Goal: Task Accomplishment & Management: Manage account settings

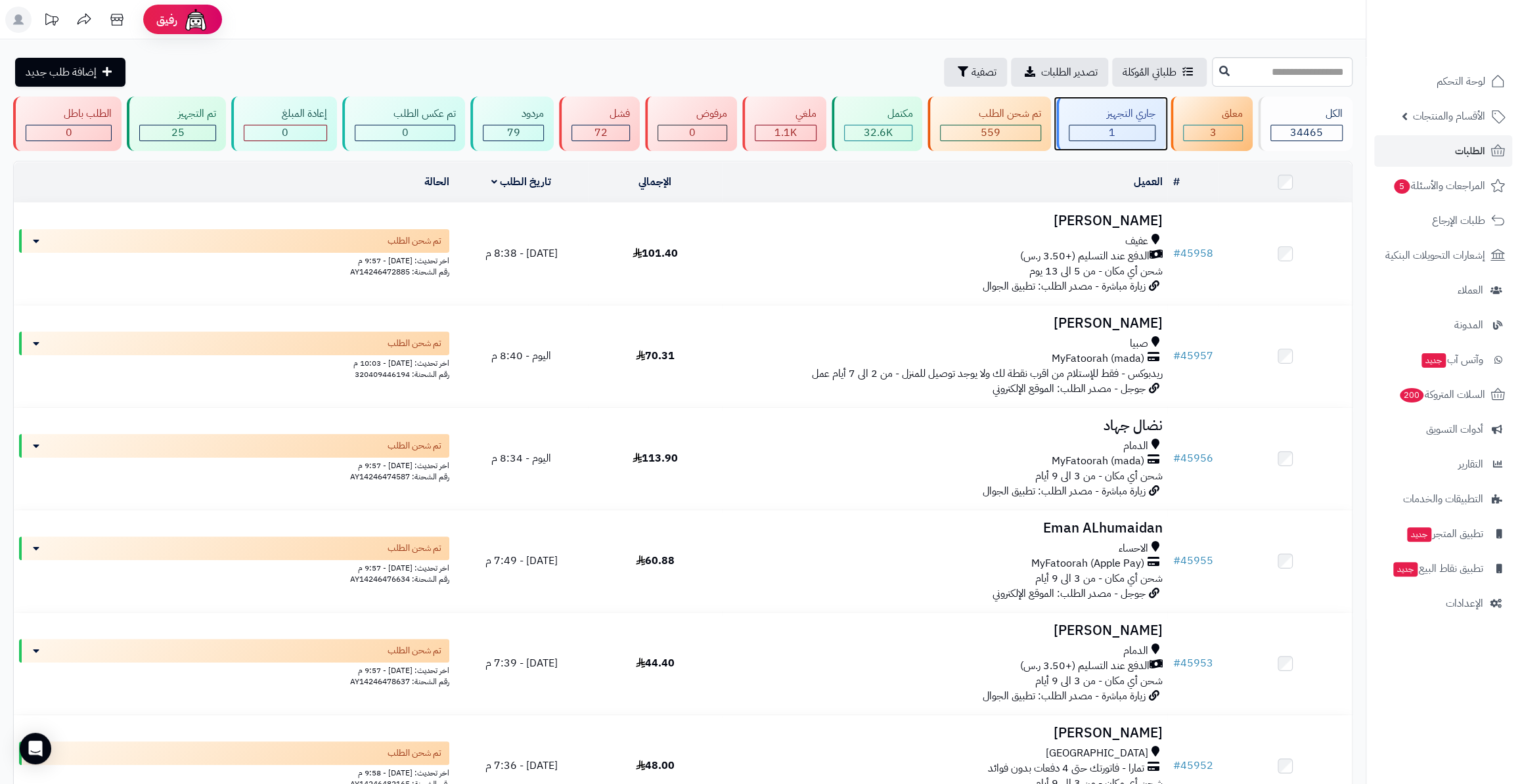
click at [1111, 113] on div "جاري التجهيز" at bounding box center [1112, 114] width 86 height 15
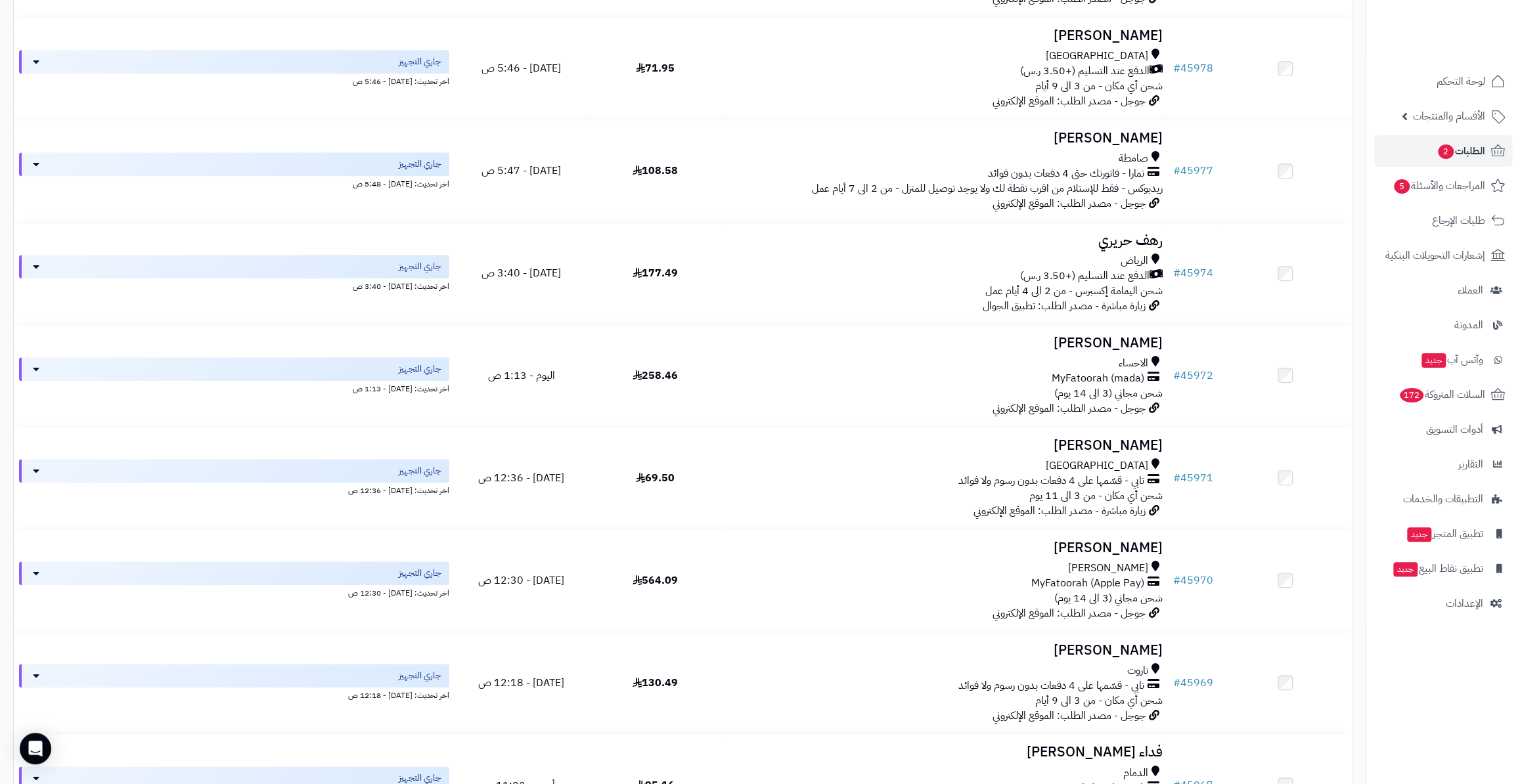
scroll to position [1694, 0]
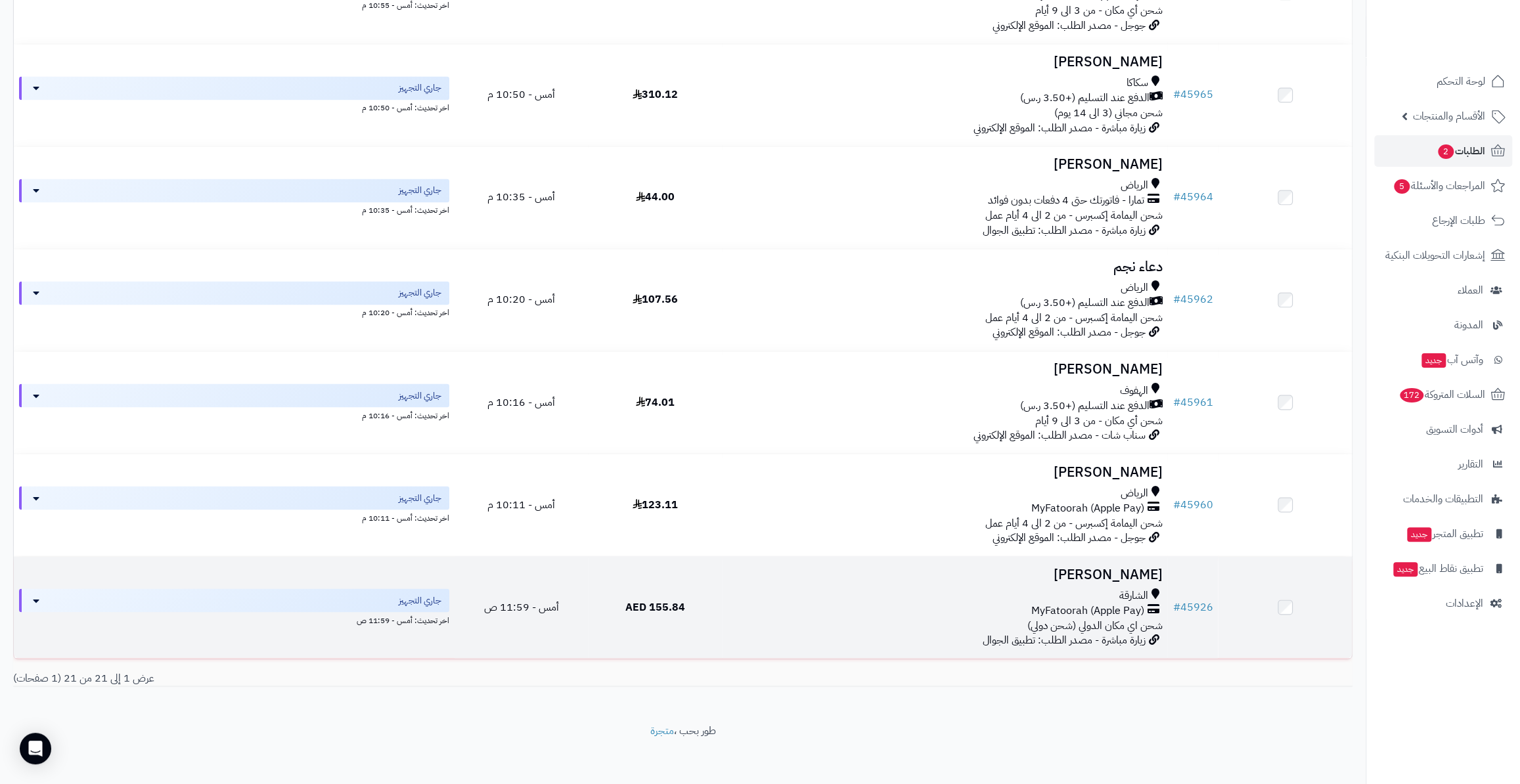
click at [1187, 610] on td "# 45926" at bounding box center [1193, 607] width 51 height 102
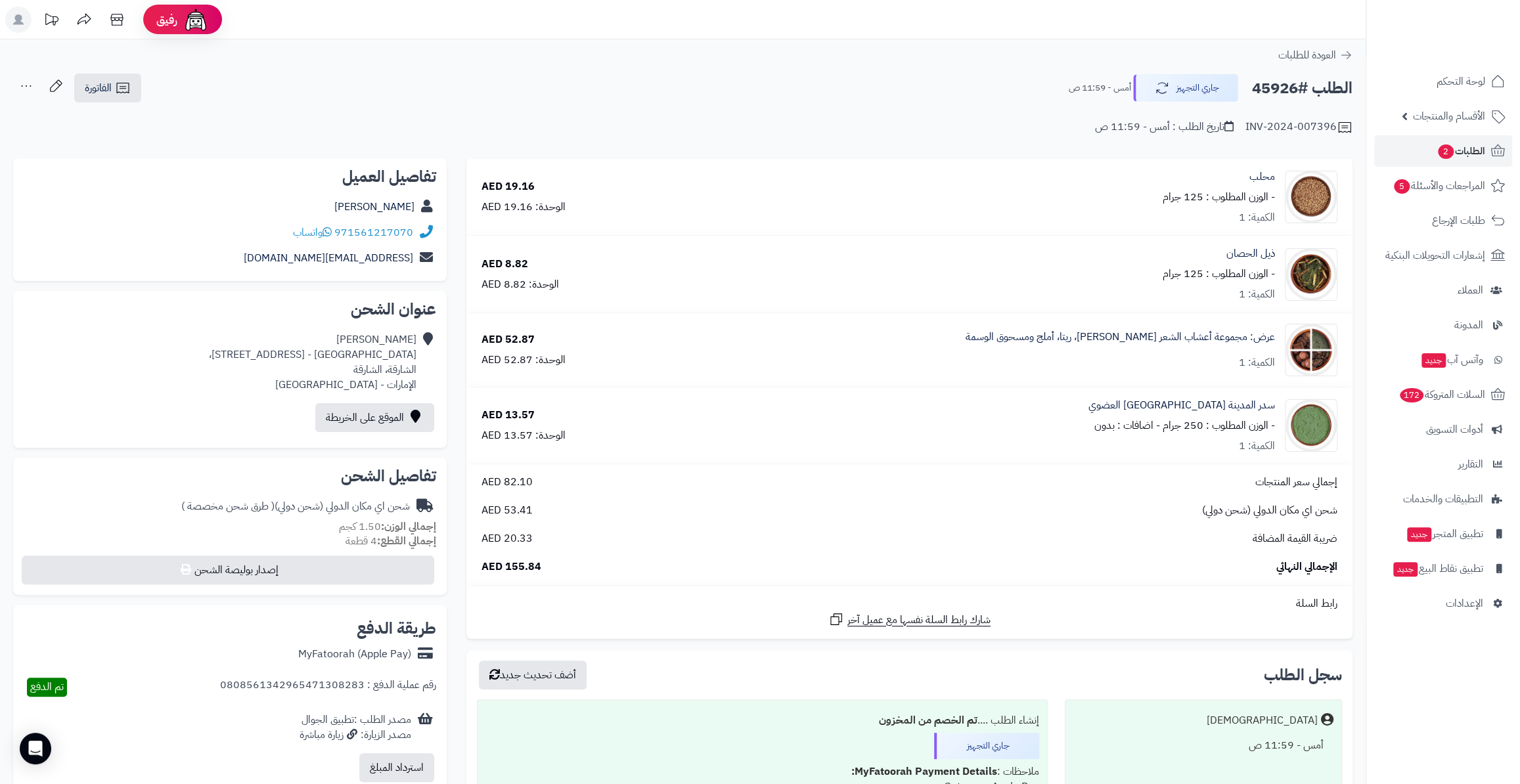
drag, startPoint x: 307, startPoint y: 204, endPoint x: 417, endPoint y: 206, distance: 110.0
click at [417, 206] on div "Shaikha Alsharif" at bounding box center [230, 207] width 412 height 25
copy div "Shaikha Alsharif"
drag, startPoint x: 413, startPoint y: 232, endPoint x: 337, endPoint y: 236, distance: 76.1
click at [337, 236] on div "971561217070 واتساب" at bounding box center [230, 232] width 412 height 25
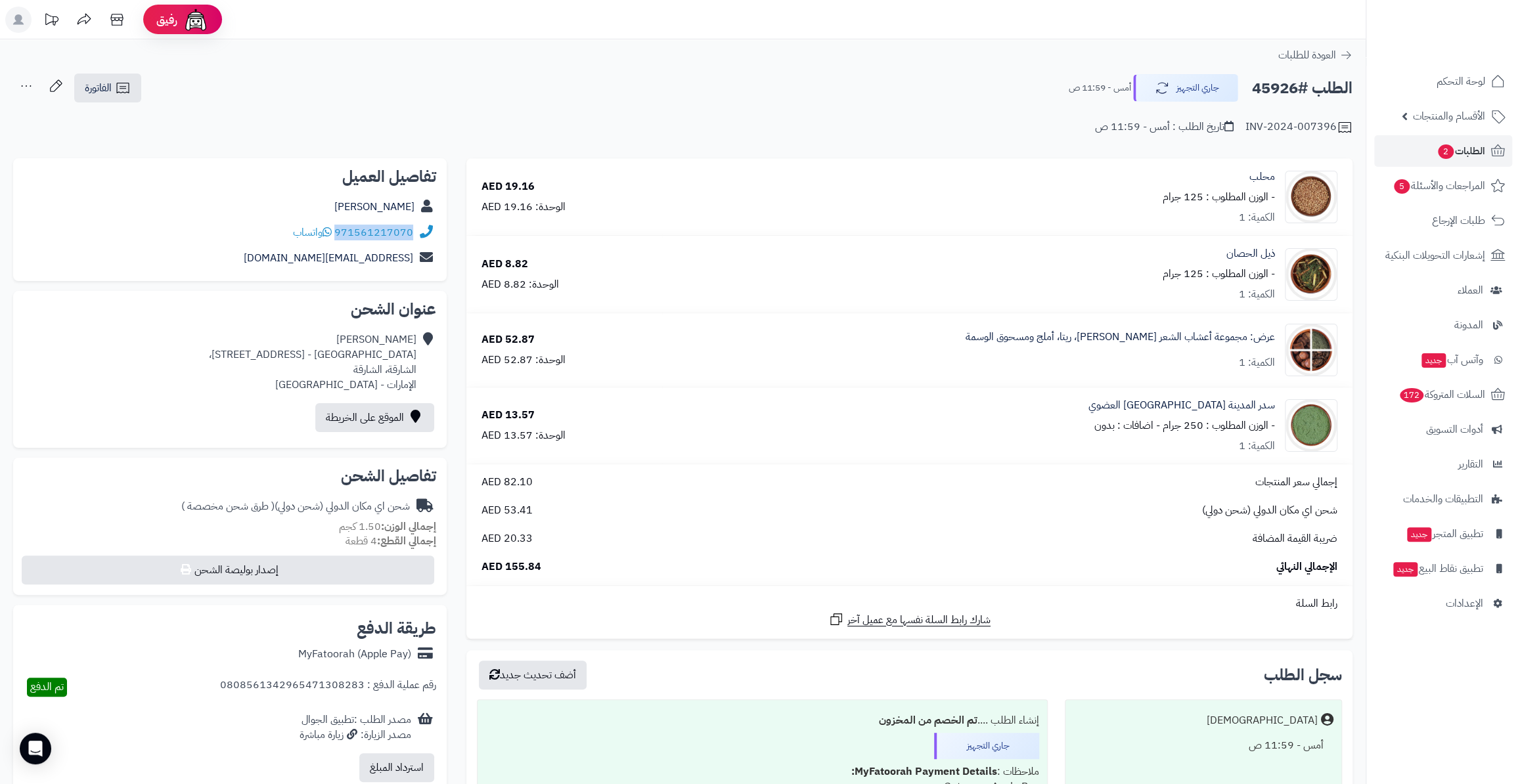
copy link "971561217070"
drag, startPoint x: 280, startPoint y: 254, endPoint x: 414, endPoint y: 256, distance: 134.0
click at [414, 256] on div "Shaikhaals01@gmail.com" at bounding box center [230, 258] width 412 height 25
copy div "Shaikhaals01@gmail.com"
drag, startPoint x: 212, startPoint y: 356, endPoint x: 414, endPoint y: 357, distance: 202.0
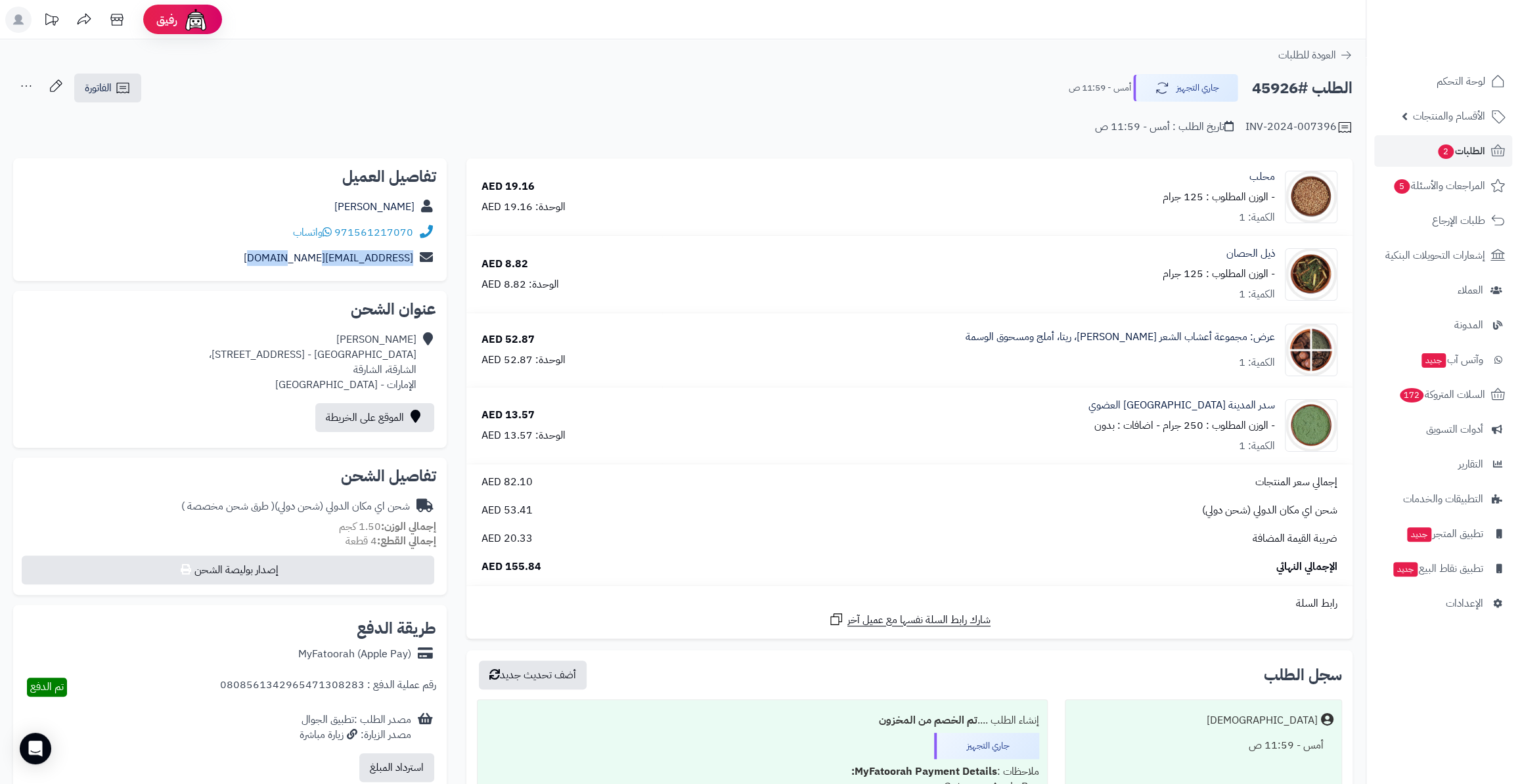
click at [414, 357] on div "Shaikha Alsharif Alramla East - burj khuzam street 45 villa 9، الشارقة، الشارقة…" at bounding box center [312, 361] width 208 height 59
copy div "Alramla East - burj khuzam street 45 villa 9"
drag, startPoint x: 356, startPoint y: 526, endPoint x: 376, endPoint y: 526, distance: 20.0
click at [376, 526] on small "إجمالي الوزن: 1.50 كجم" at bounding box center [387, 526] width 97 height 15
drag, startPoint x: 1251, startPoint y: 85, endPoint x: 1298, endPoint y: 85, distance: 47.0
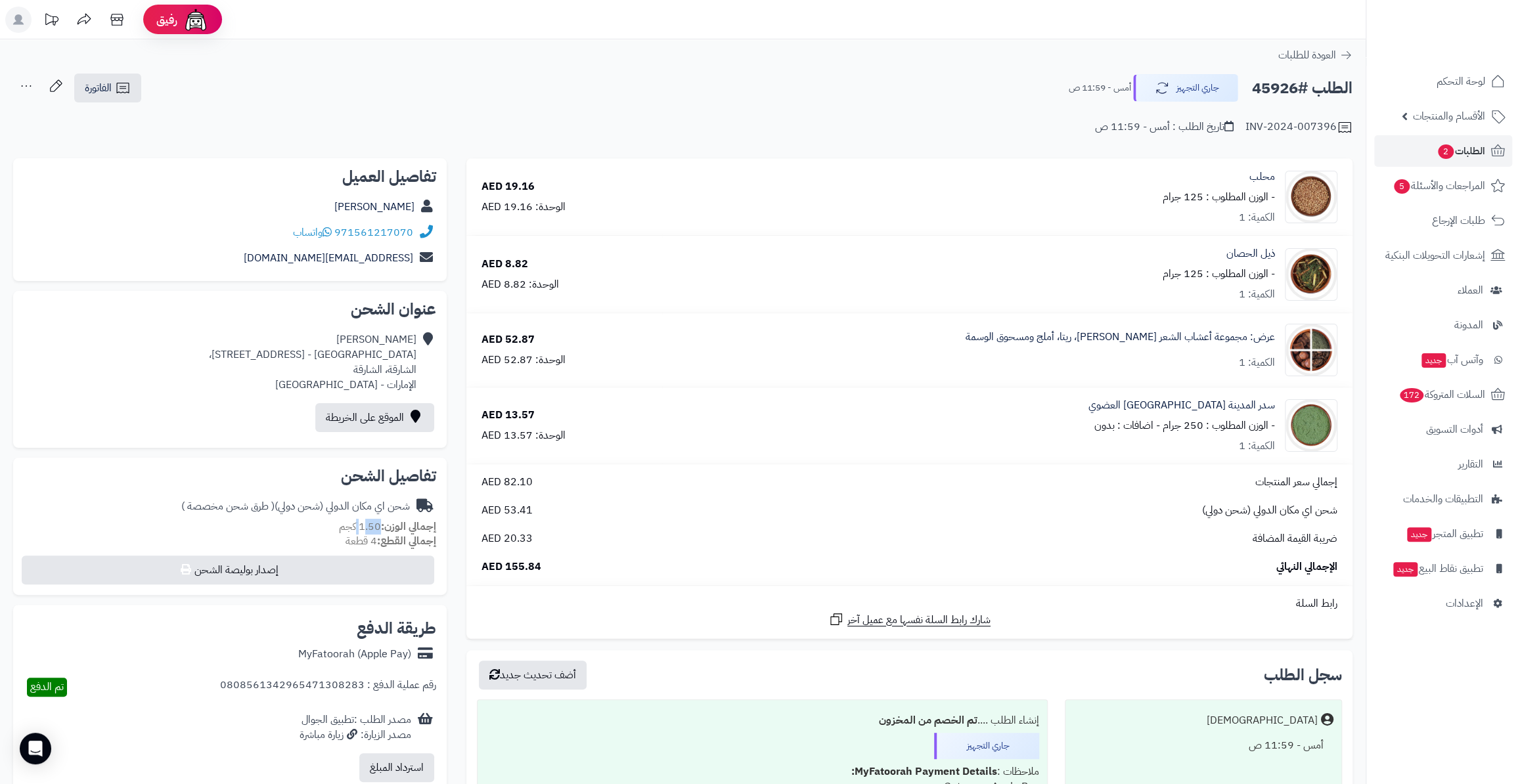
click at [1298, 85] on h2 "الطلب #45926" at bounding box center [1302, 88] width 100 height 27
copy h2 "45926"
drag, startPoint x: 506, startPoint y: 567, endPoint x: 552, endPoint y: 571, distance: 46.2
click at [553, 571] on div "الإجمالي النهائي 155.84 AED" at bounding box center [909, 567] width 876 height 15
copy span "155.84"
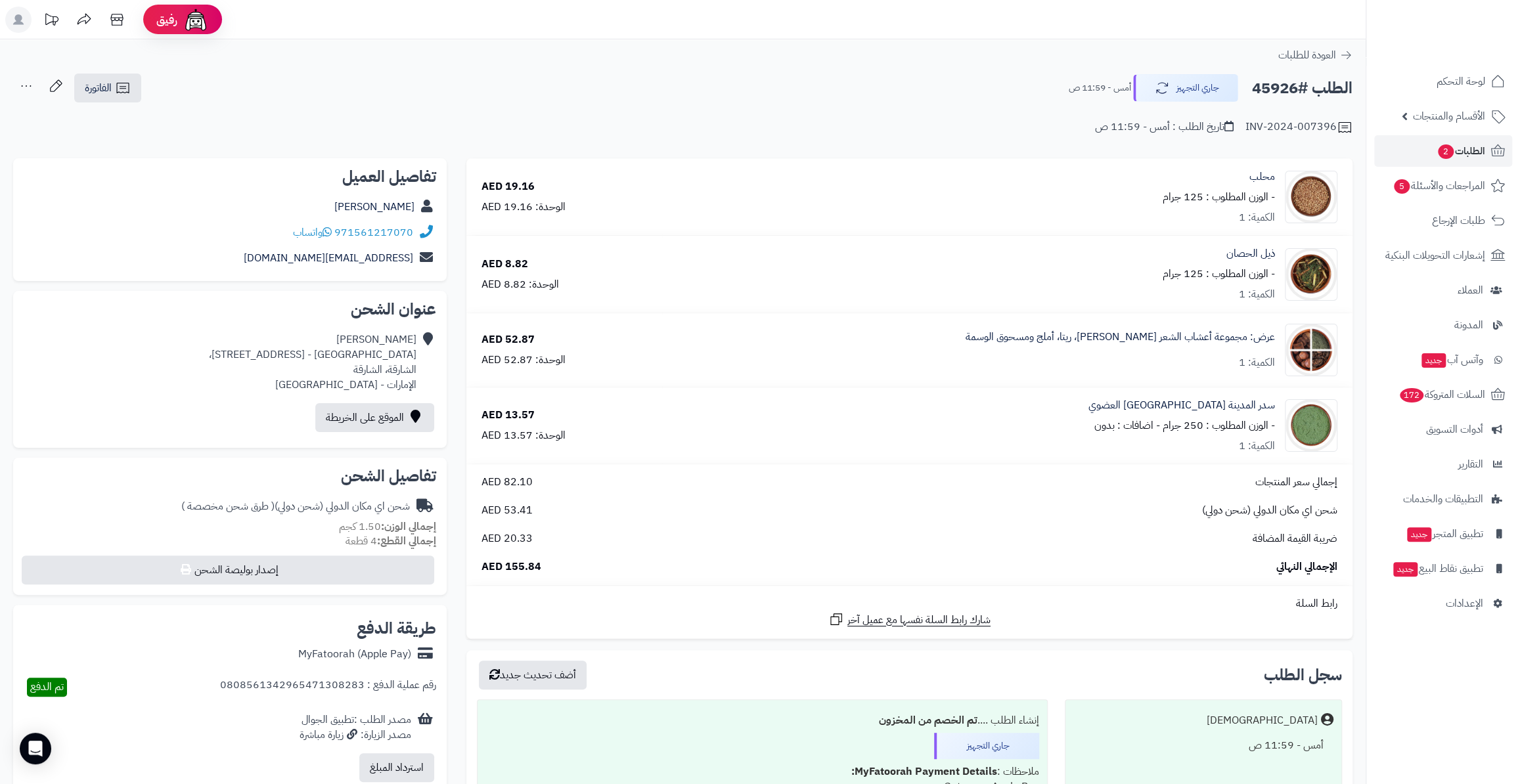
click at [1202, 72] on div "الطلب #45926 جاري التجهيز أمس - 11:59 ص الفاتورة طباعة الفاتورة إرسال الفاتورة …" at bounding box center [683, 88] width 1339 height 31
click at [1194, 82] on button "جاري التجهيز" at bounding box center [1185, 87] width 105 height 28
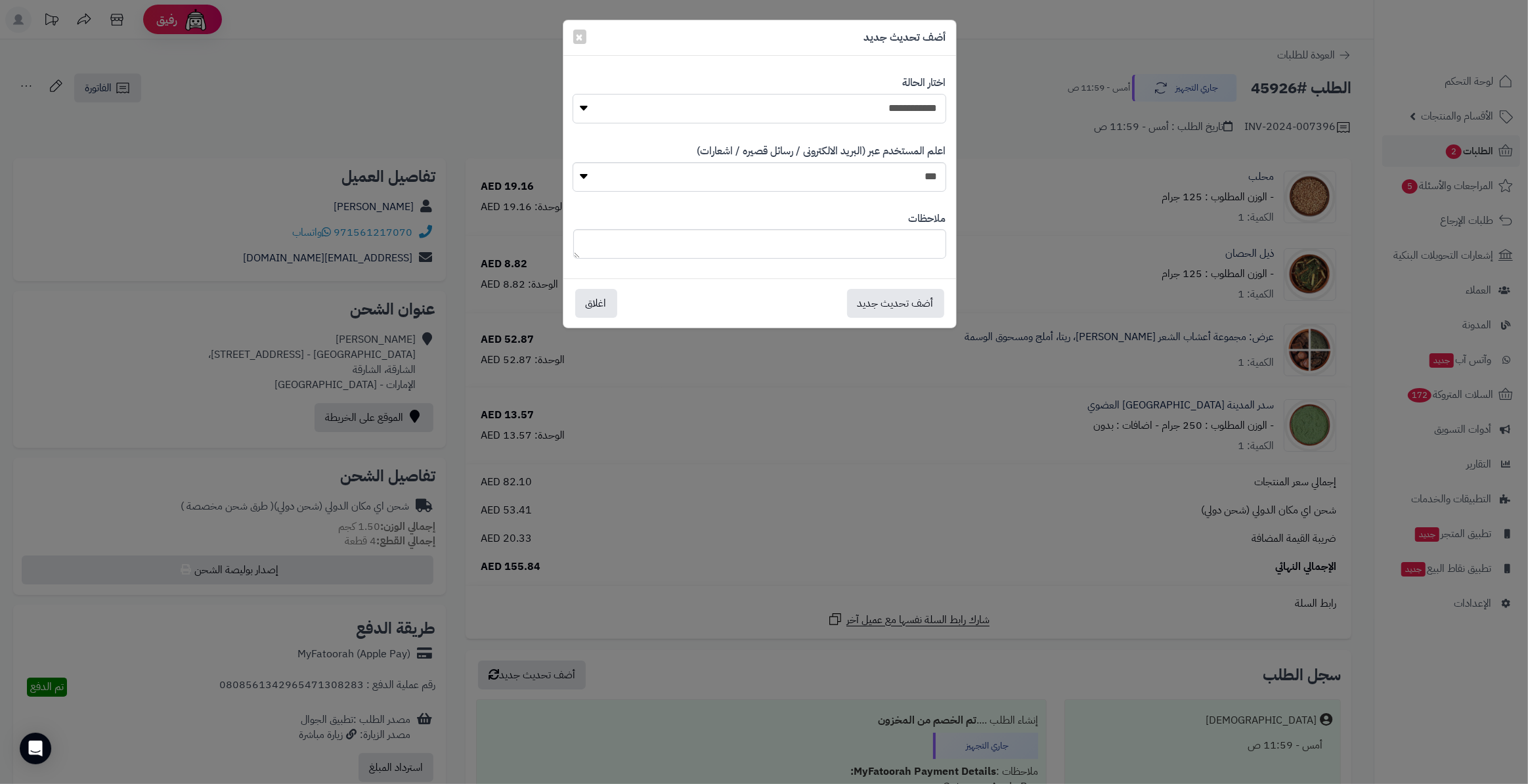
click at [915, 120] on select "**********" at bounding box center [759, 108] width 373 height 29
select select "*"
click at [573, 94] on select "**********" at bounding box center [759, 108] width 373 height 29
click at [881, 174] on select "*** **" at bounding box center [759, 177] width 373 height 29
select select "*"
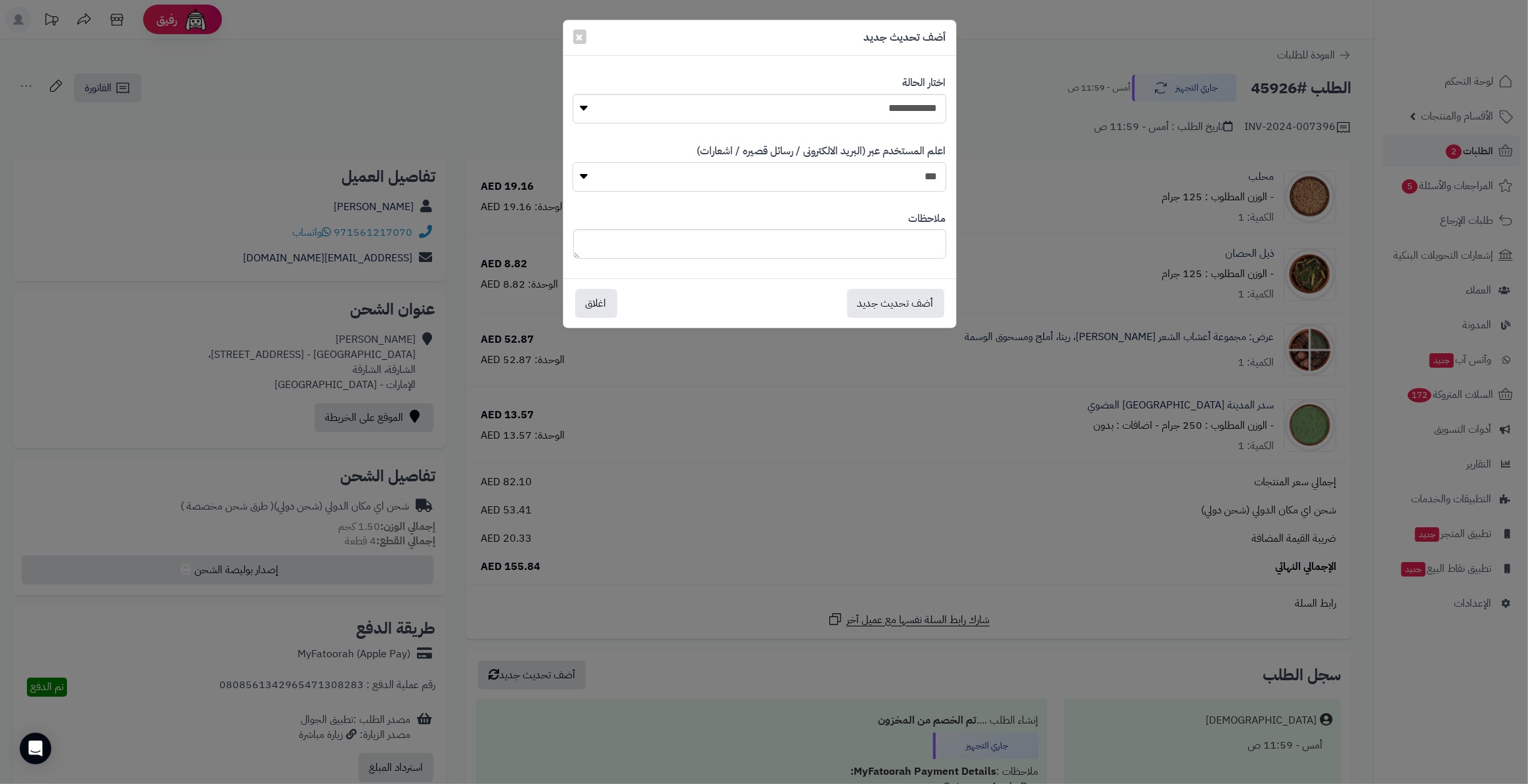
click at [573, 162] on select "*** **" at bounding box center [759, 177] width 373 height 29
click at [906, 317] on div "أضف تحديث جديد اغلاق" at bounding box center [760, 303] width 393 height 49
click at [889, 300] on button "أضف تحديث جديد" at bounding box center [895, 302] width 97 height 28
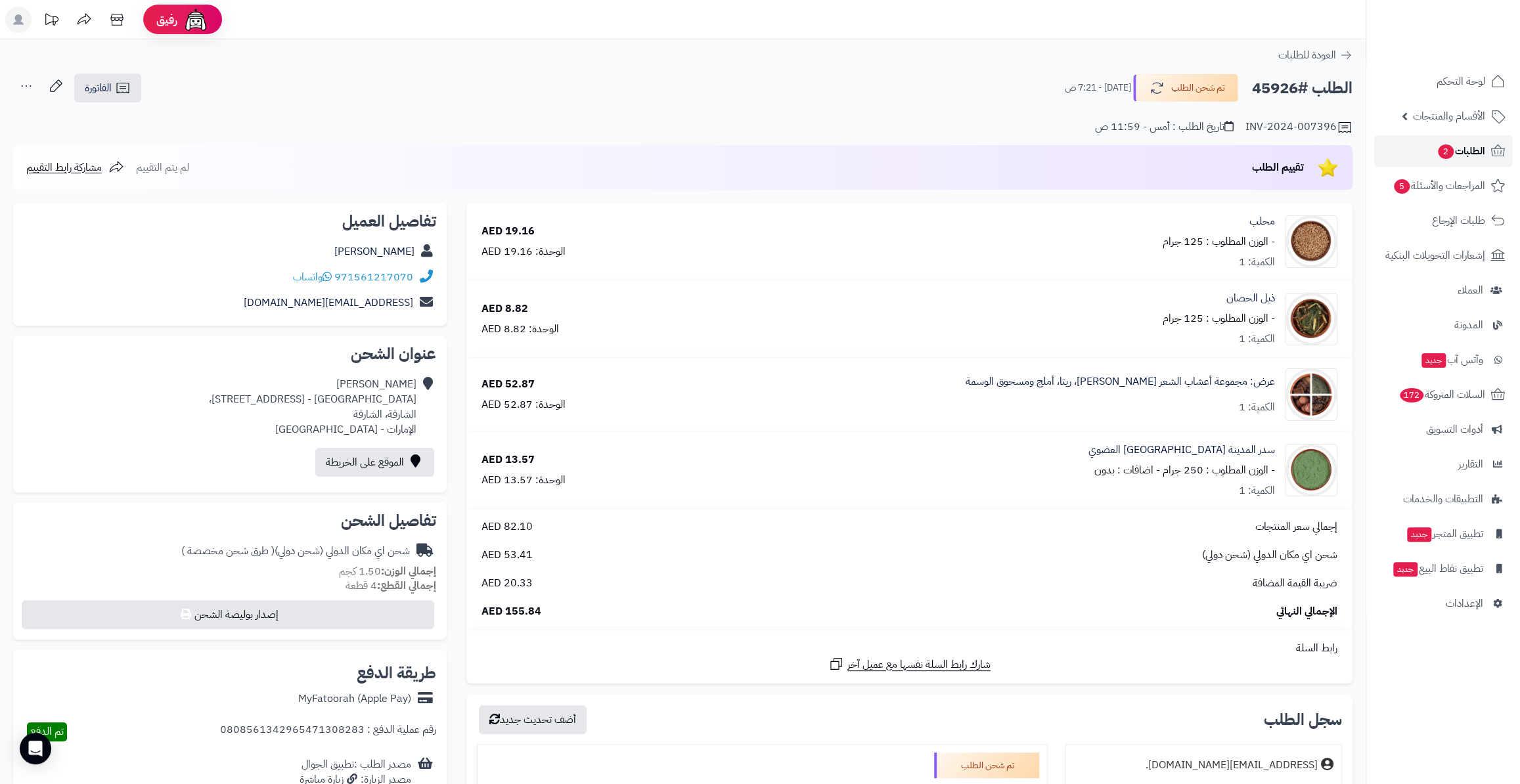
click at [1426, 158] on link "الطلبات 2" at bounding box center [1443, 151] width 138 height 32
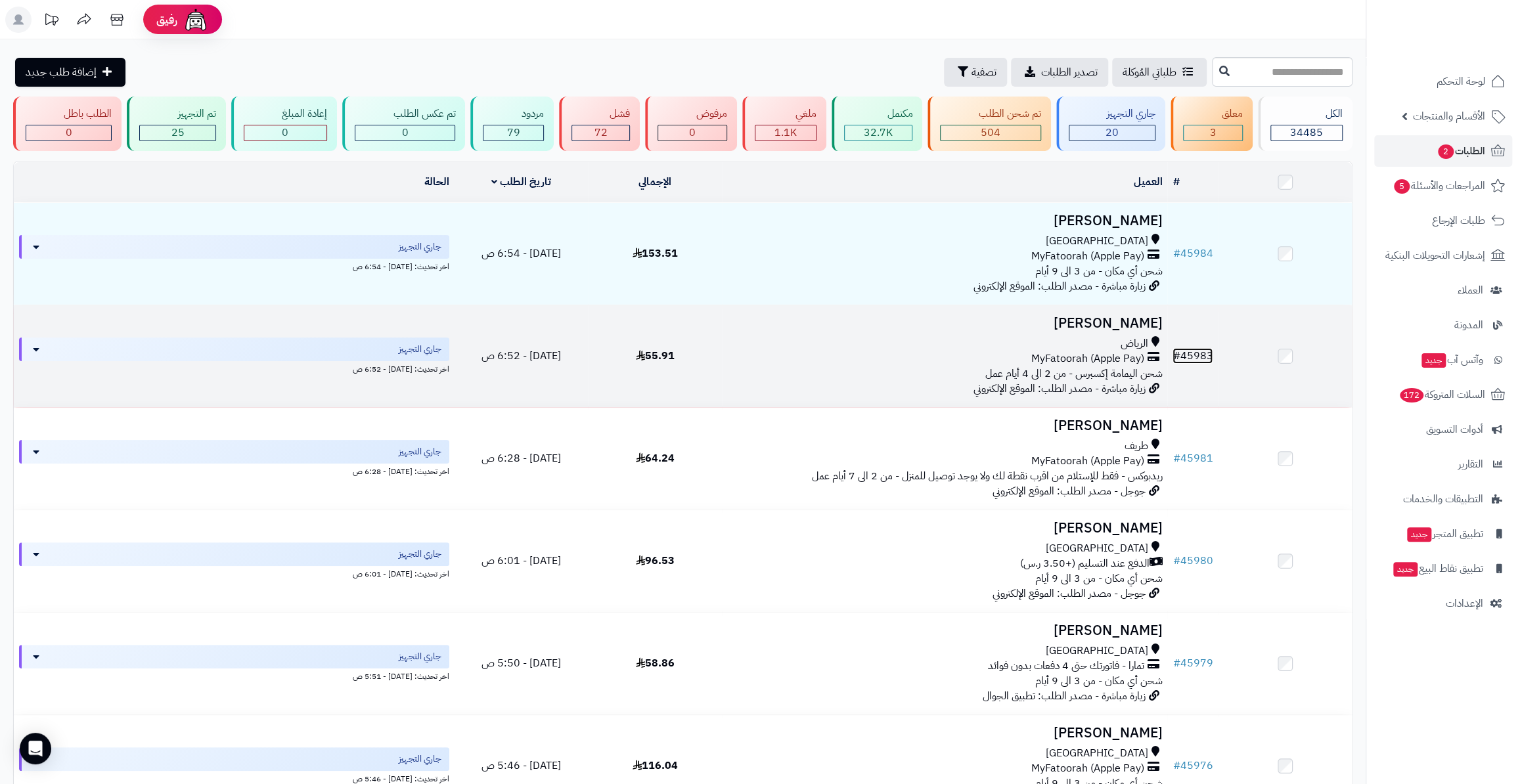
click at [1203, 354] on link "# 45983" at bounding box center [1192, 355] width 40 height 15
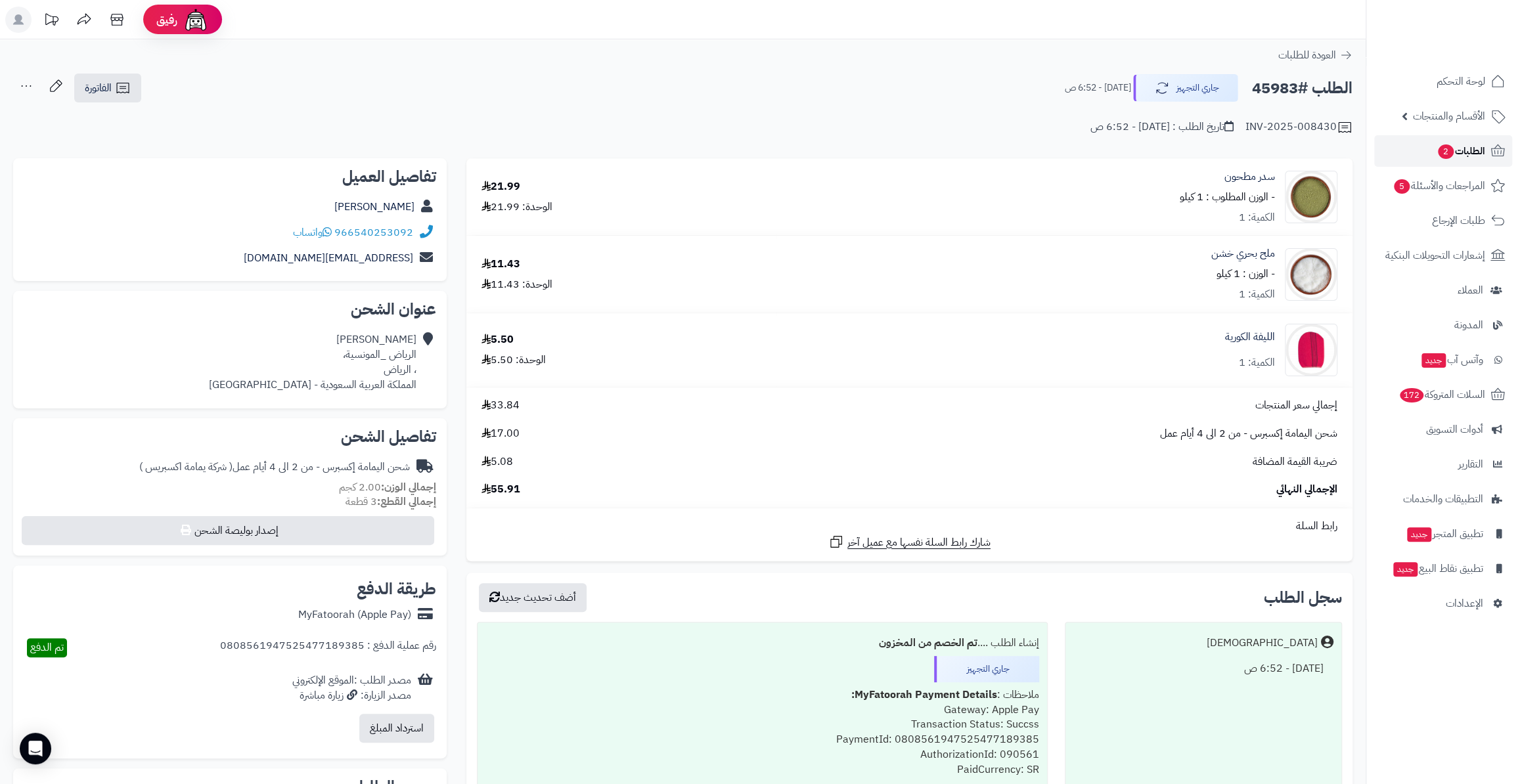
click at [1438, 144] on span "2" at bounding box center [1445, 151] width 15 height 15
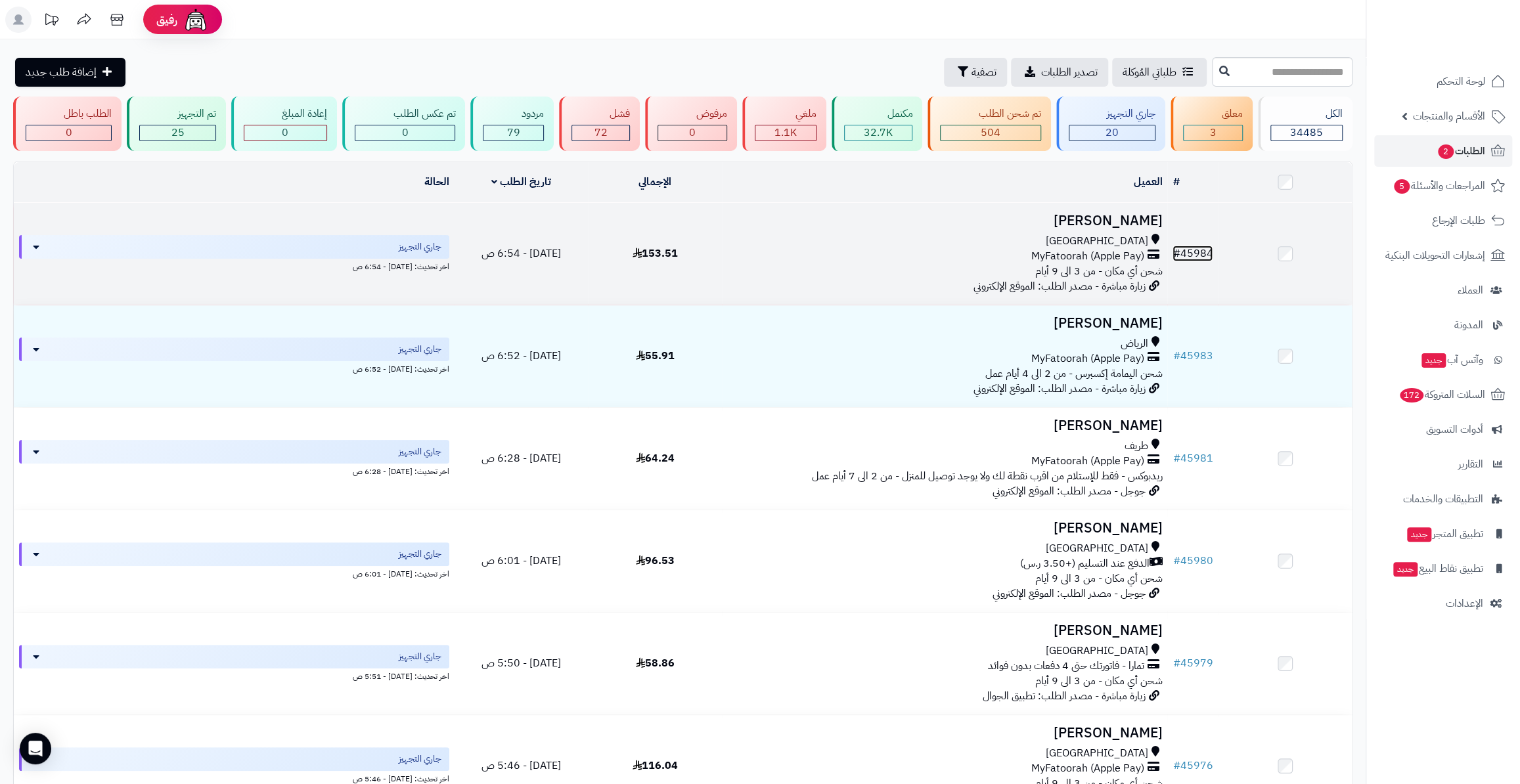
click at [1199, 247] on link "# 45984" at bounding box center [1192, 253] width 40 height 15
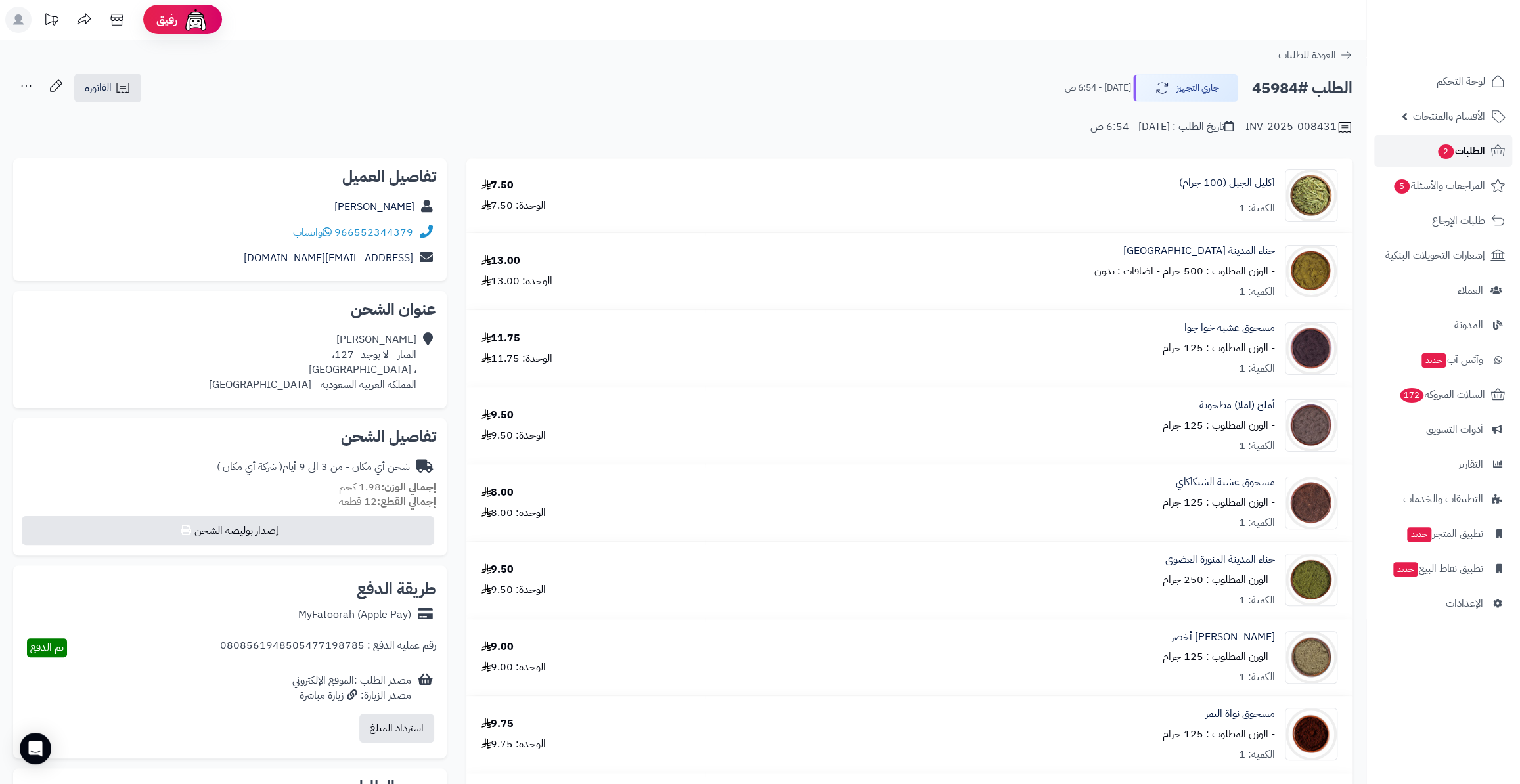
click at [1408, 148] on link "الطلبات 2" at bounding box center [1443, 151] width 138 height 32
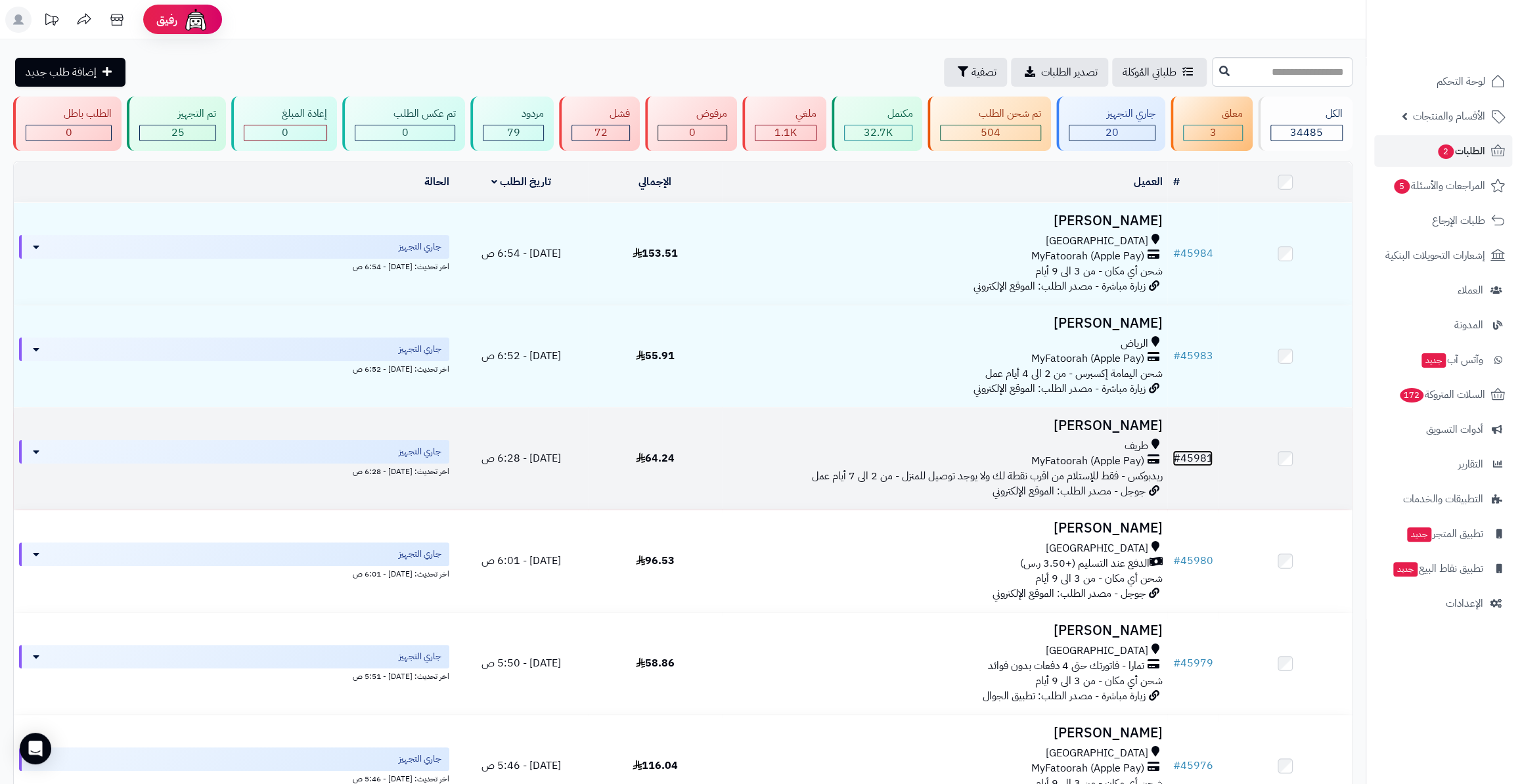
click at [1202, 458] on link "# 45981" at bounding box center [1192, 458] width 40 height 15
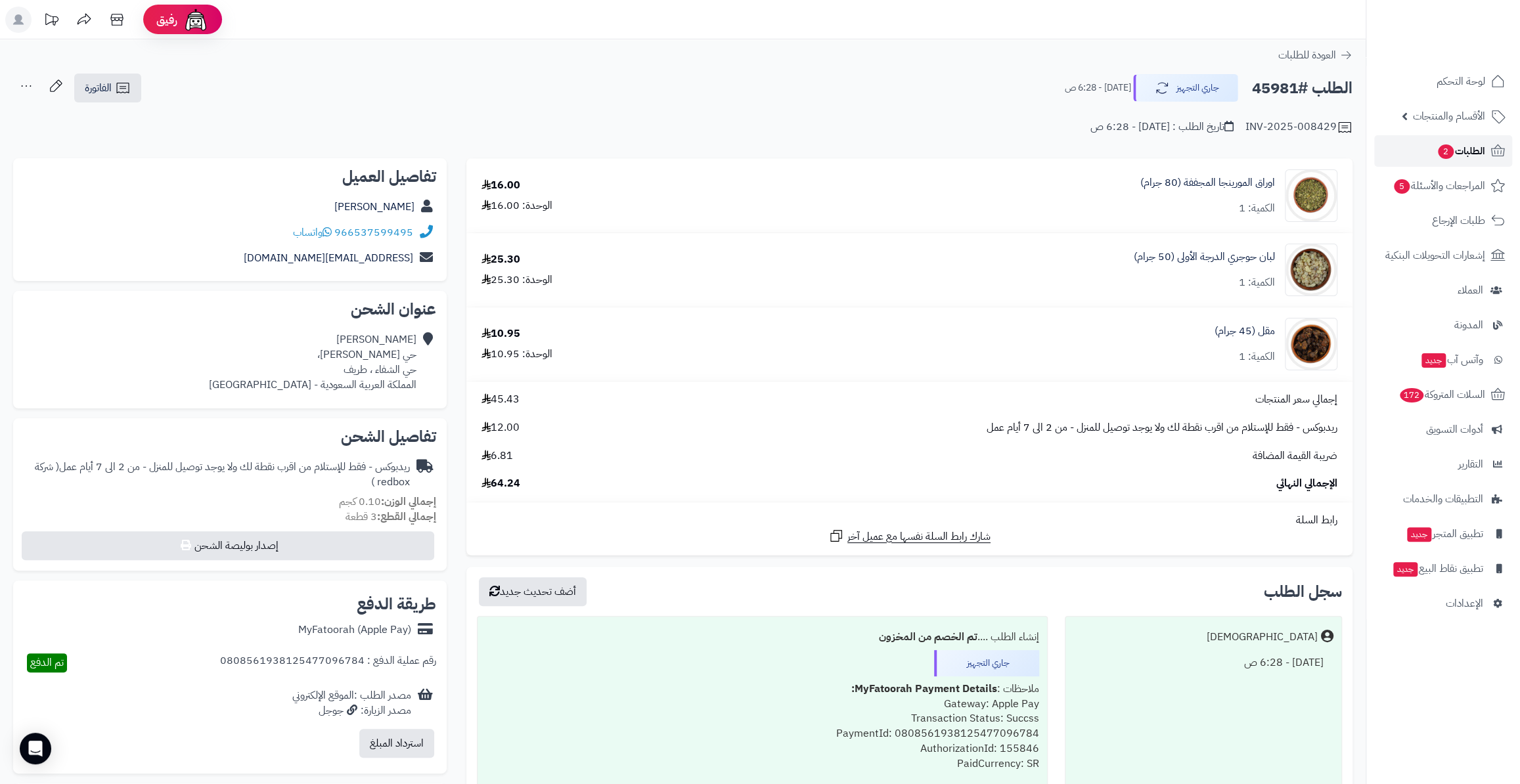
click at [1449, 164] on link "الطلبات 2" at bounding box center [1443, 151] width 138 height 32
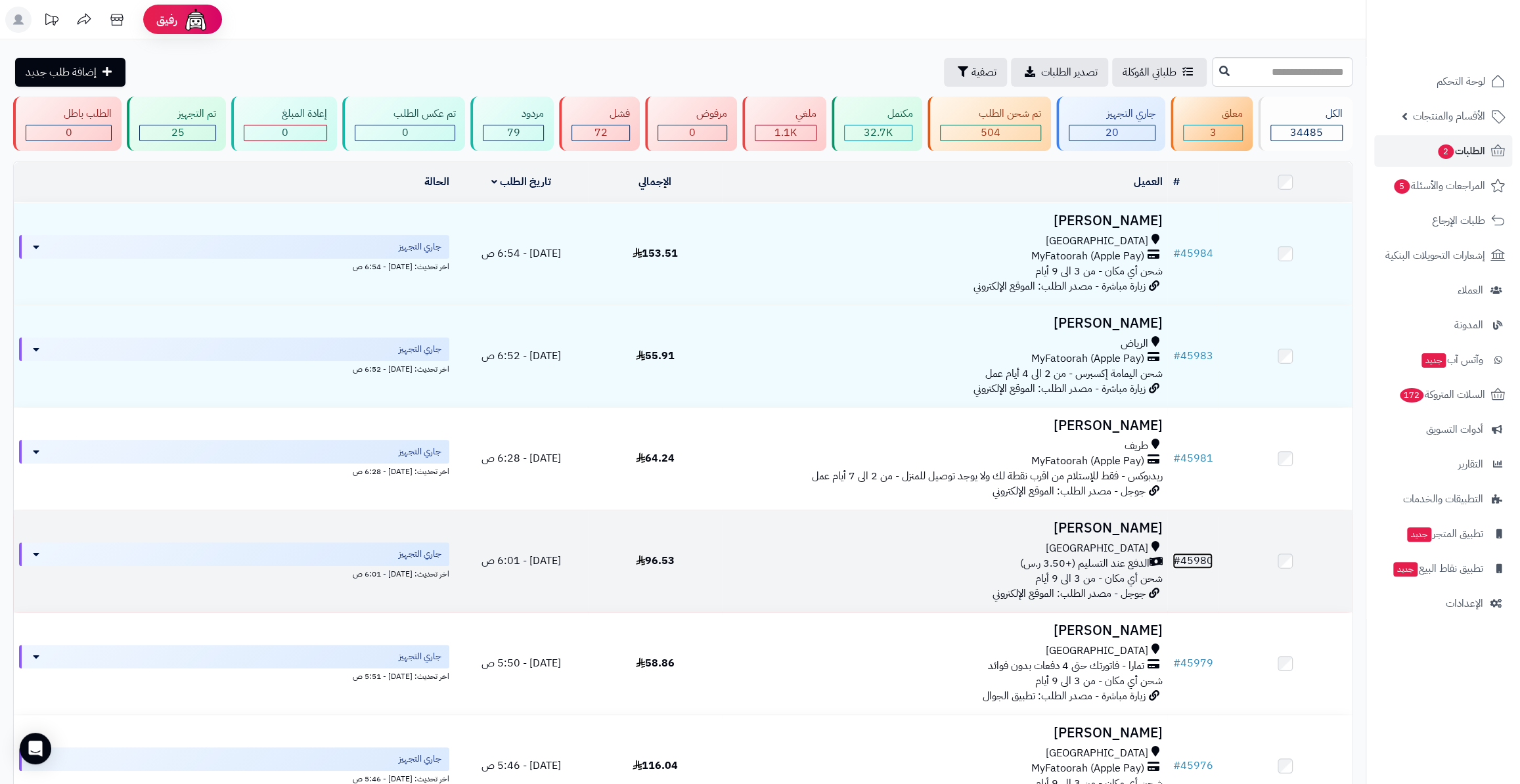
click at [1202, 553] on link "# 45980" at bounding box center [1192, 560] width 40 height 15
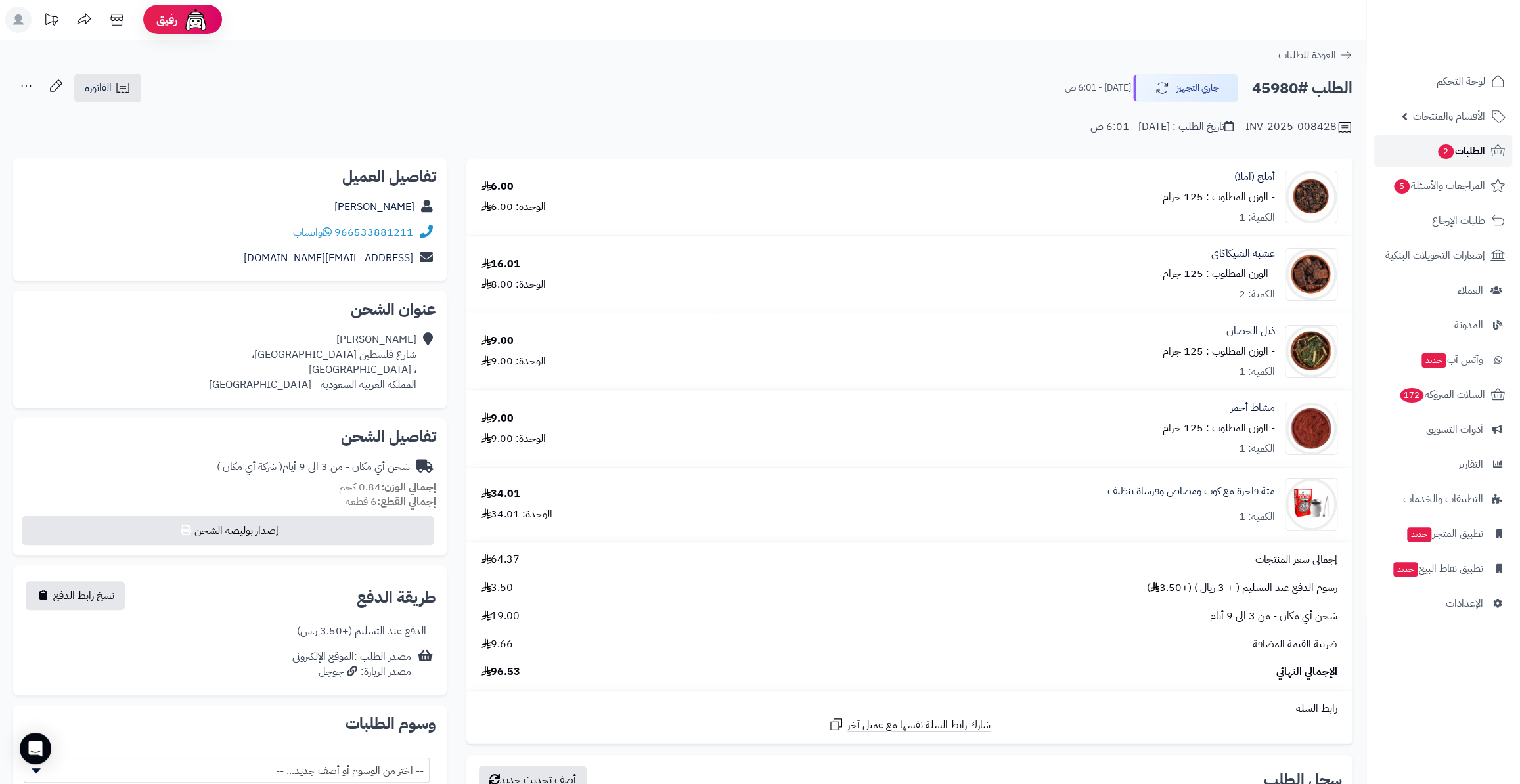
click at [1425, 145] on link "الطلبات 2" at bounding box center [1443, 151] width 138 height 32
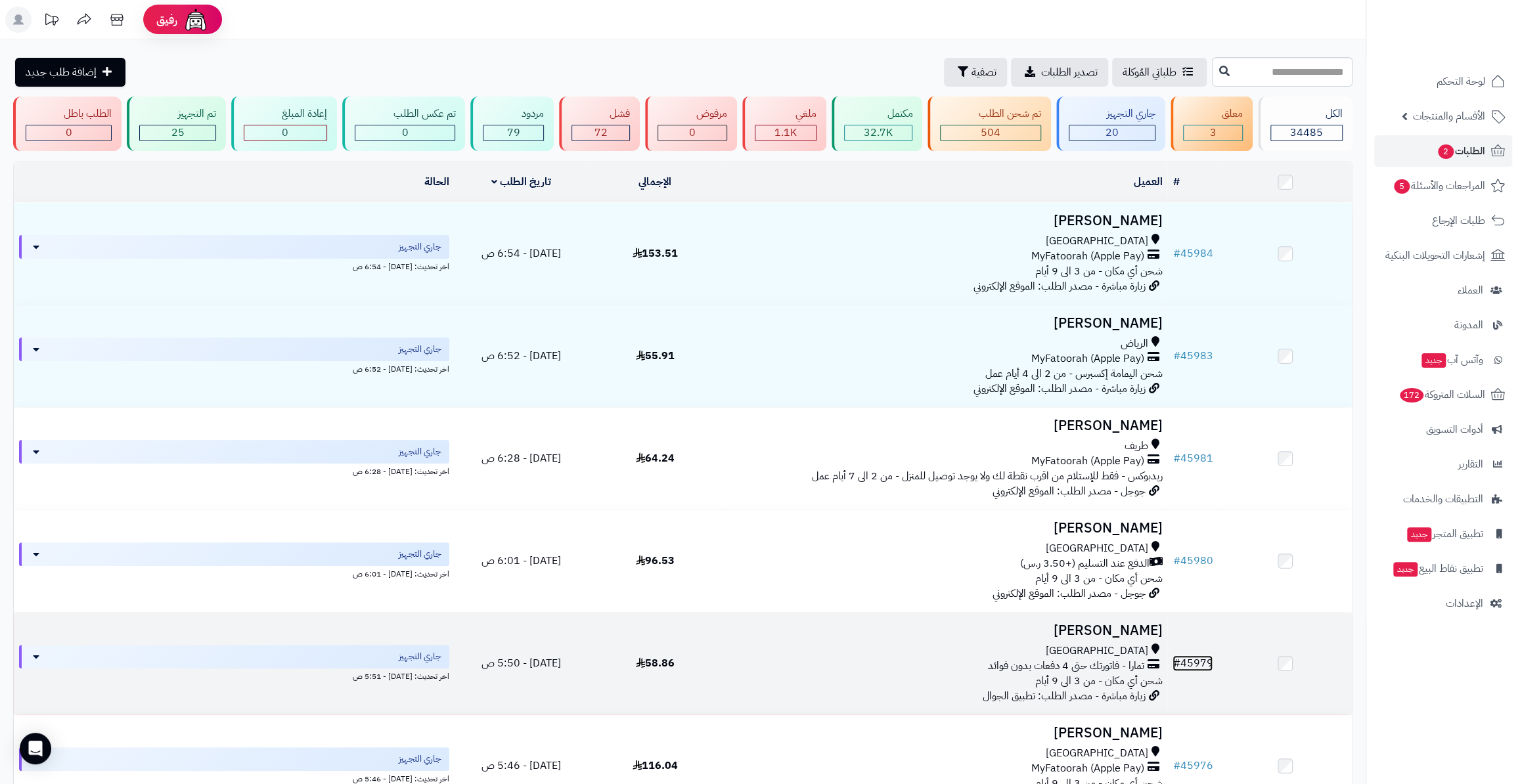
click at [1203, 662] on link "# 45979" at bounding box center [1192, 663] width 40 height 15
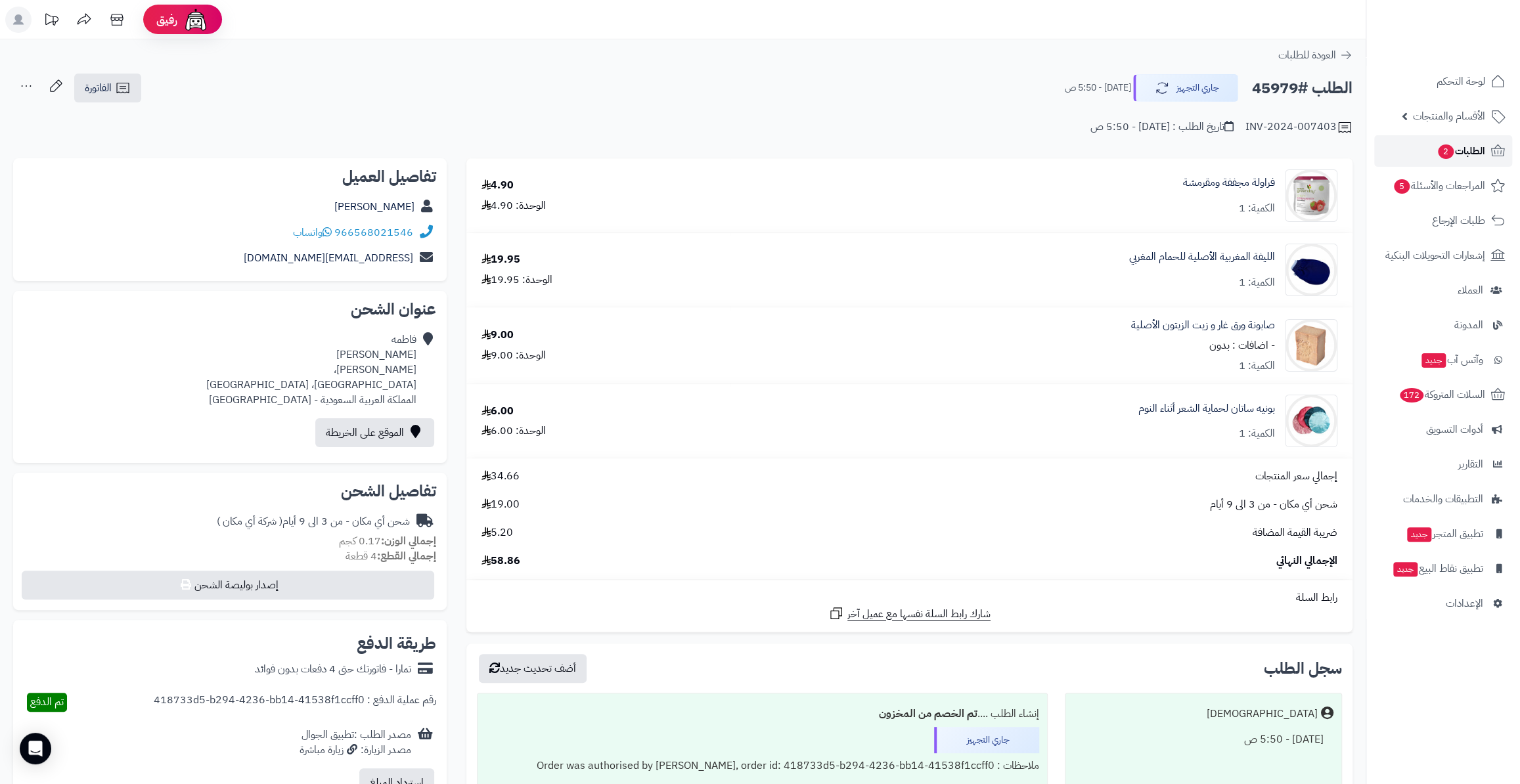
click at [1458, 144] on span "الطلبات 2" at bounding box center [1461, 151] width 49 height 19
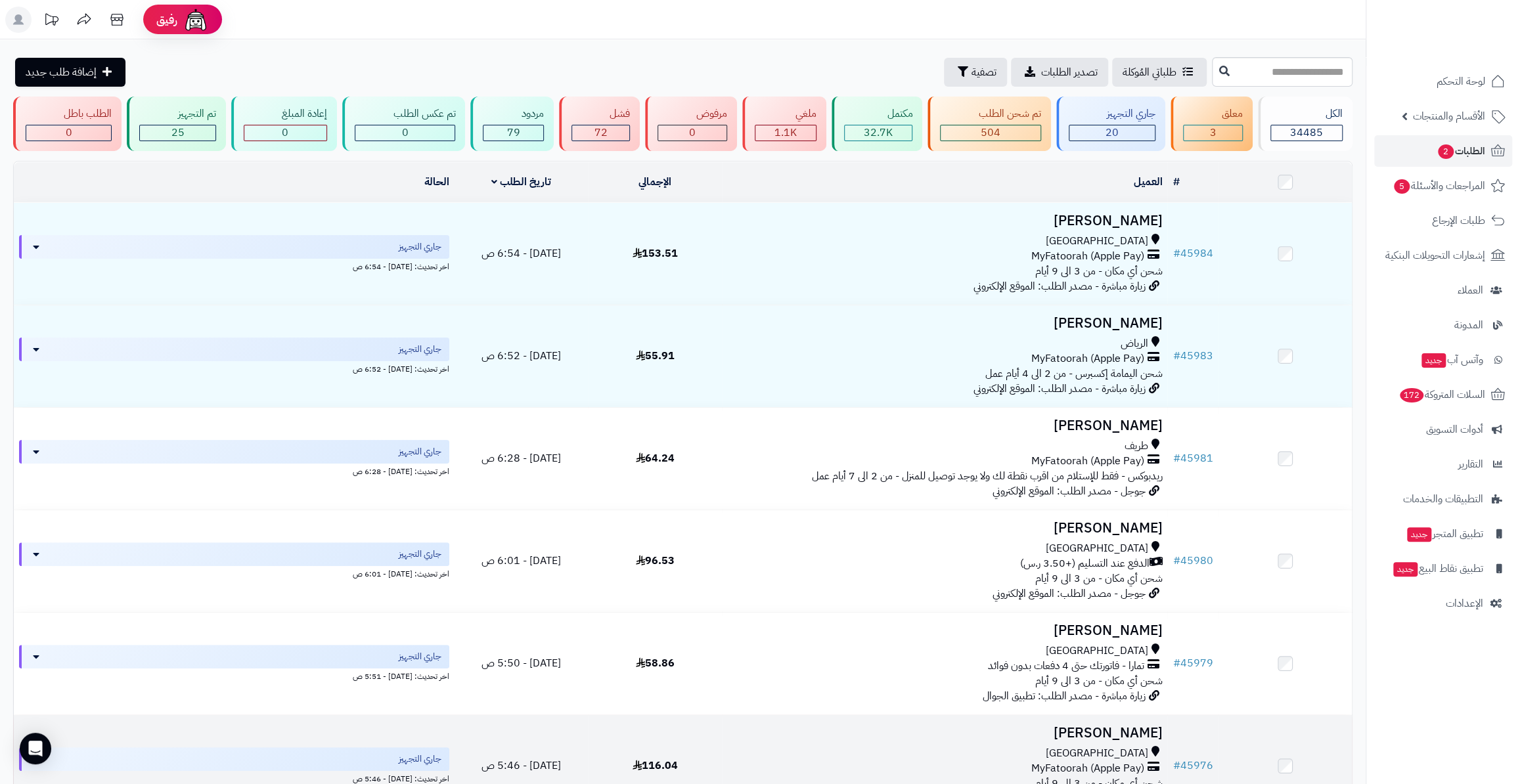
click at [1184, 753] on td "# 45976" at bounding box center [1193, 765] width 51 height 102
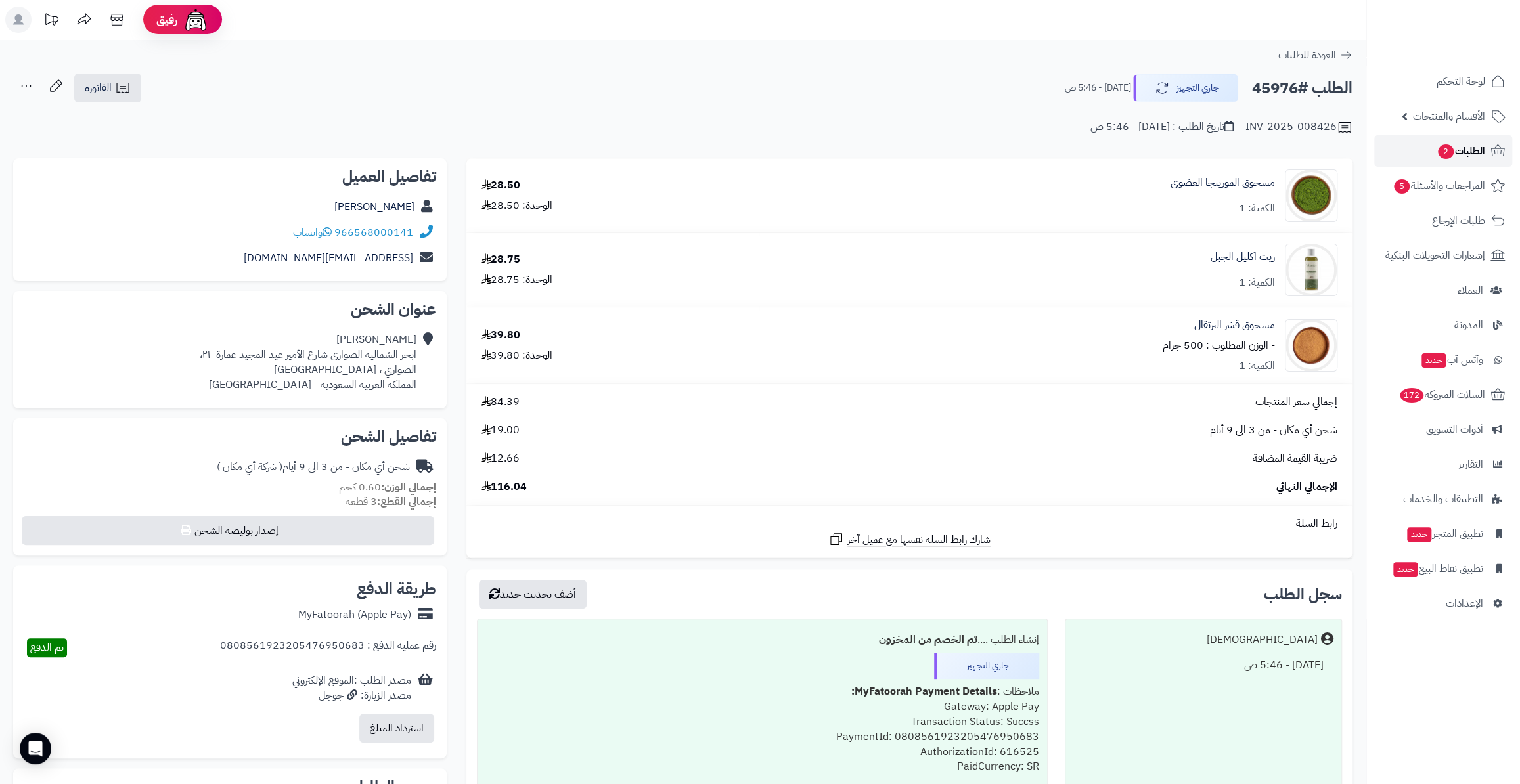
click at [1450, 155] on span "الطلبات 2" at bounding box center [1461, 151] width 49 height 19
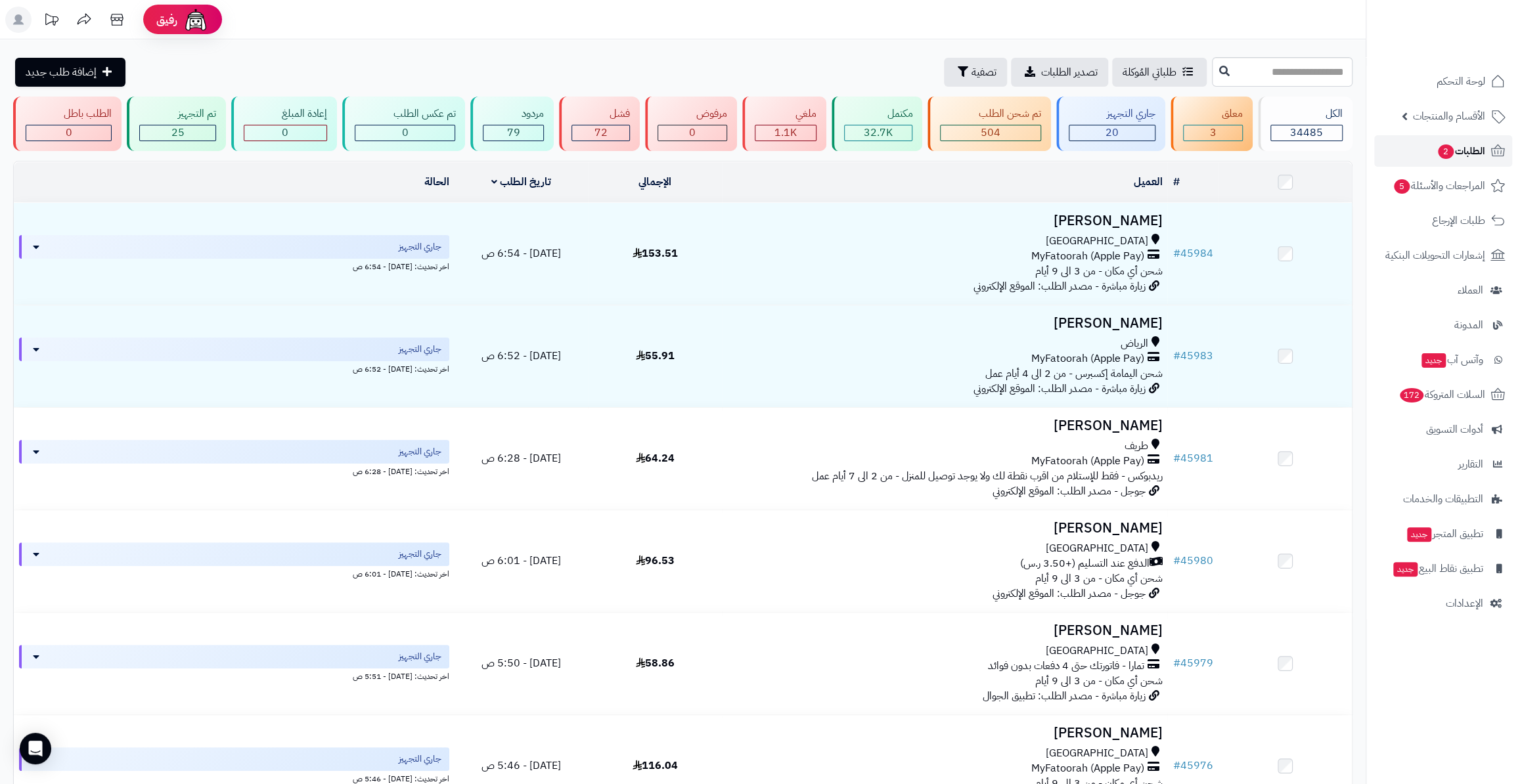
click at [1476, 153] on span "الطلبات 2" at bounding box center [1461, 151] width 49 height 19
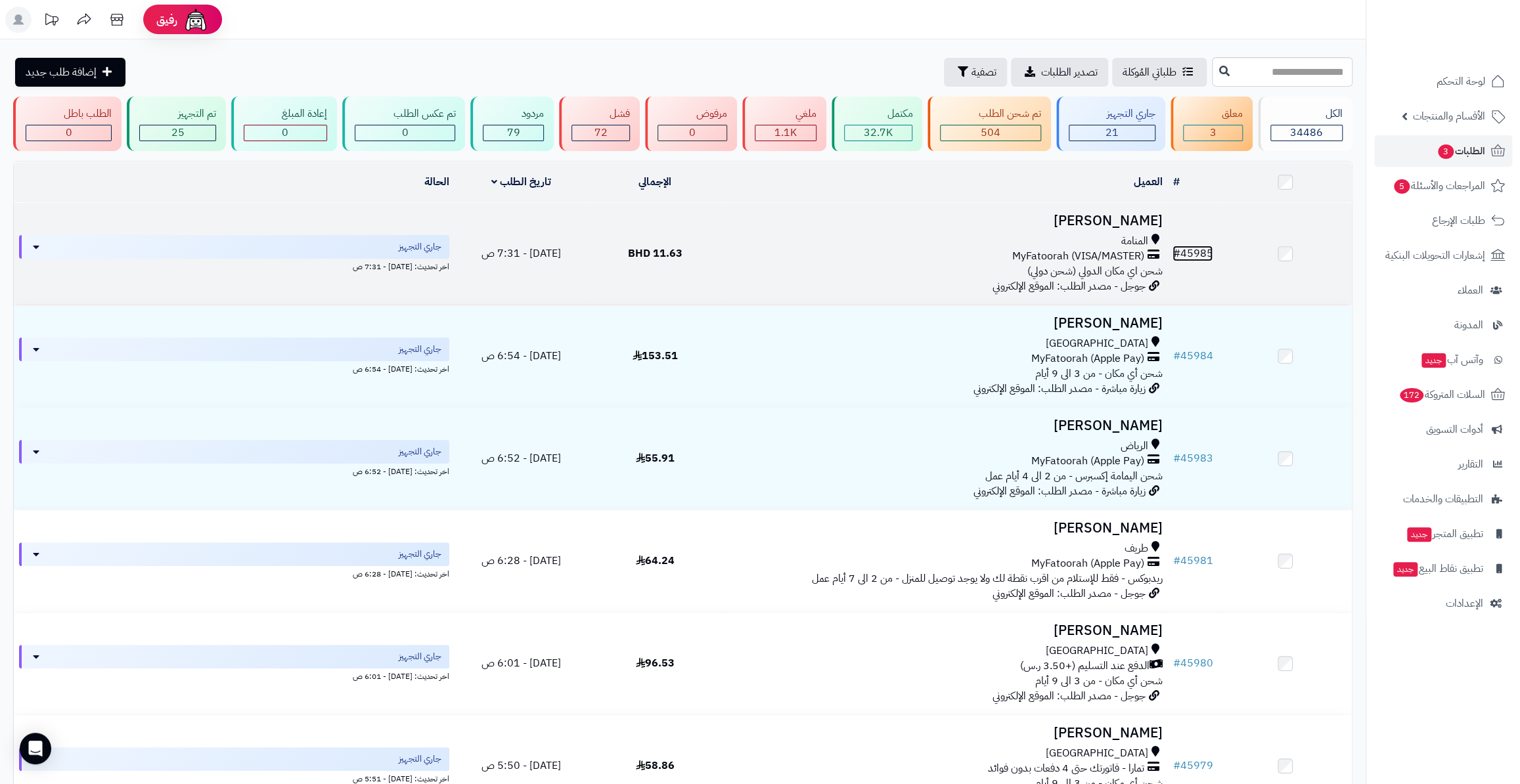
click at [1197, 252] on link "# 45985" at bounding box center [1192, 253] width 40 height 15
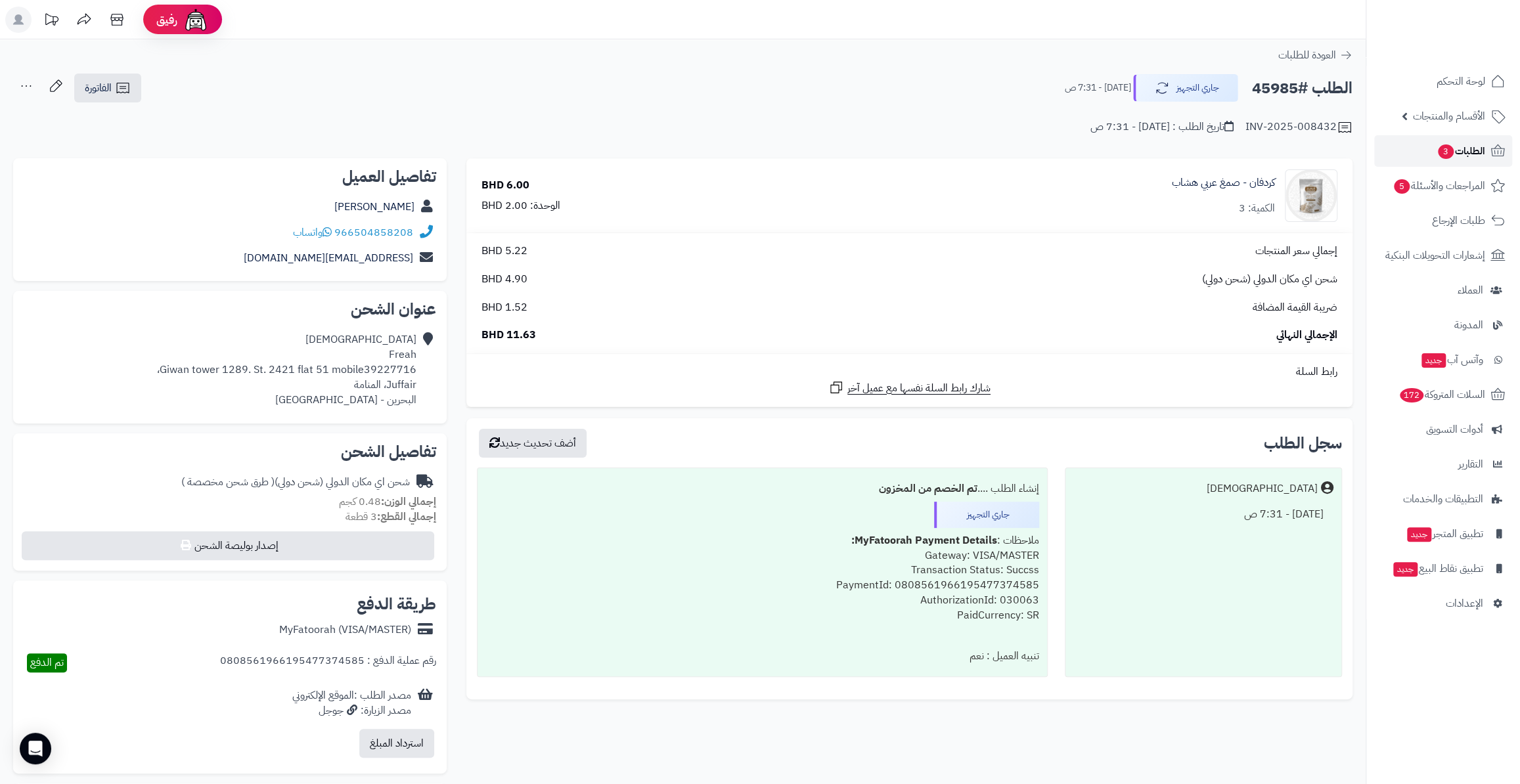
click at [1439, 144] on span "3" at bounding box center [1445, 151] width 15 height 15
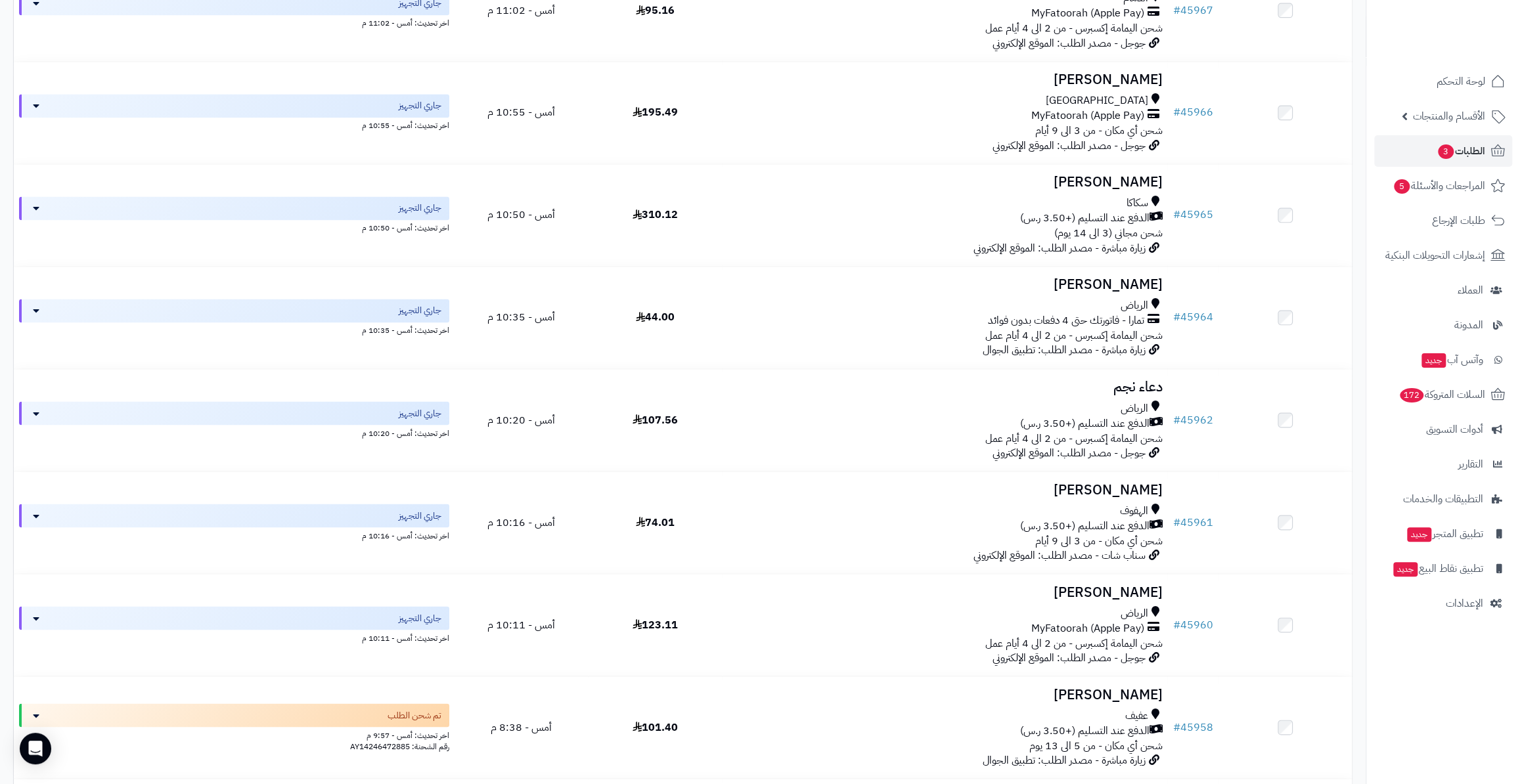
scroll to position [1671, 0]
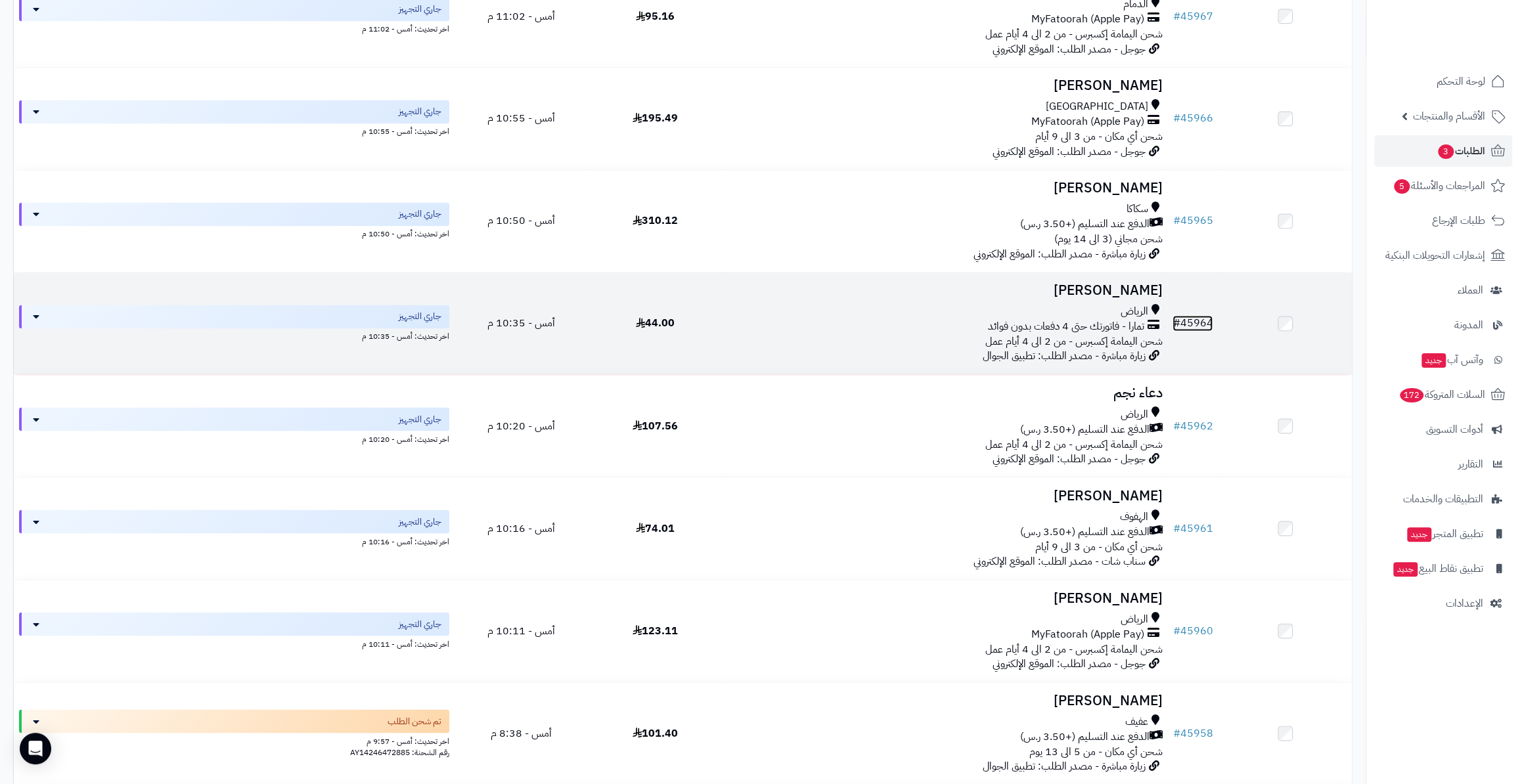
click at [1206, 326] on link "# 45964" at bounding box center [1192, 322] width 40 height 15
click at [1202, 322] on link "# 45964" at bounding box center [1192, 322] width 40 height 15
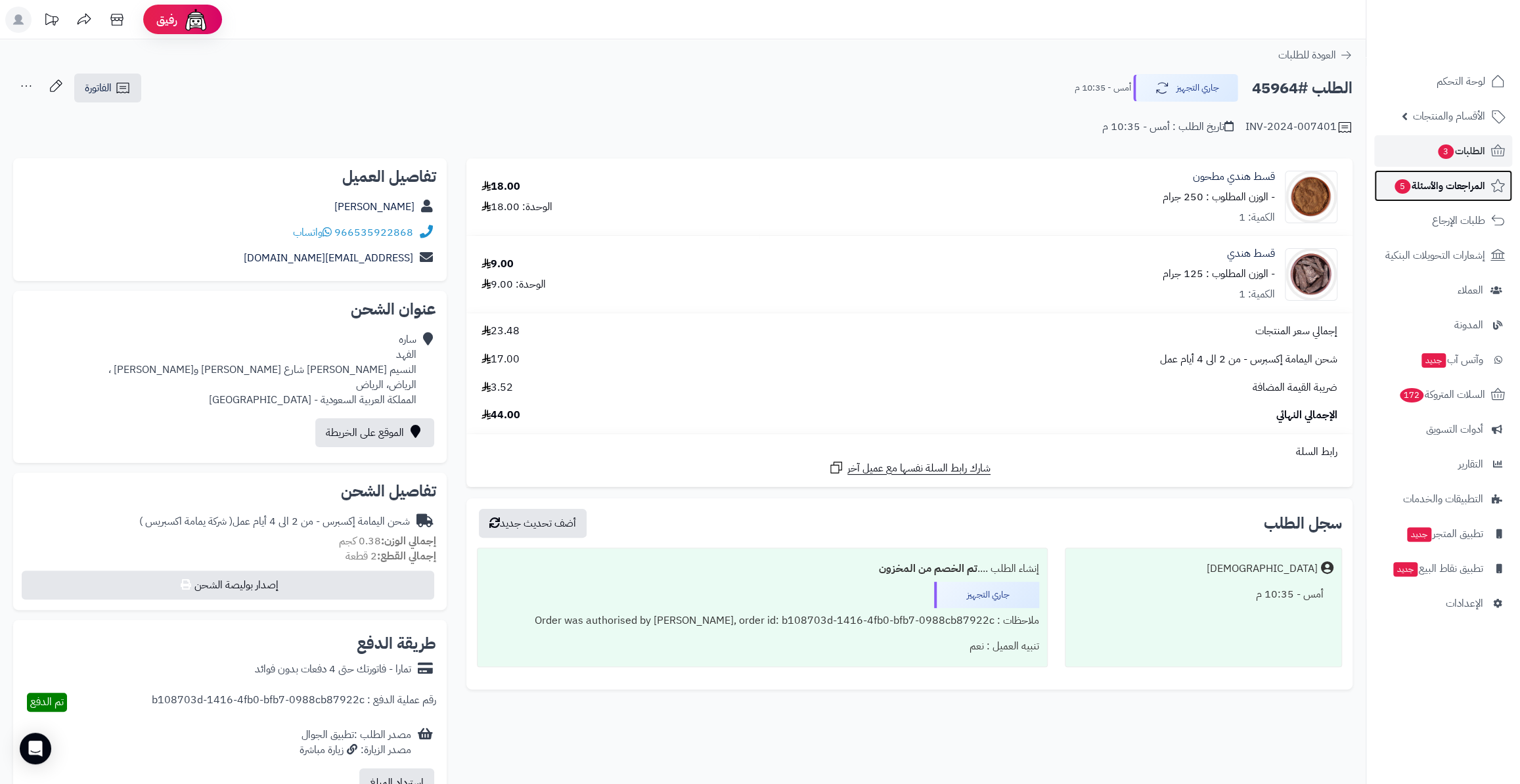
click at [1441, 189] on span "المراجعات والأسئلة 5" at bounding box center [1439, 186] width 92 height 19
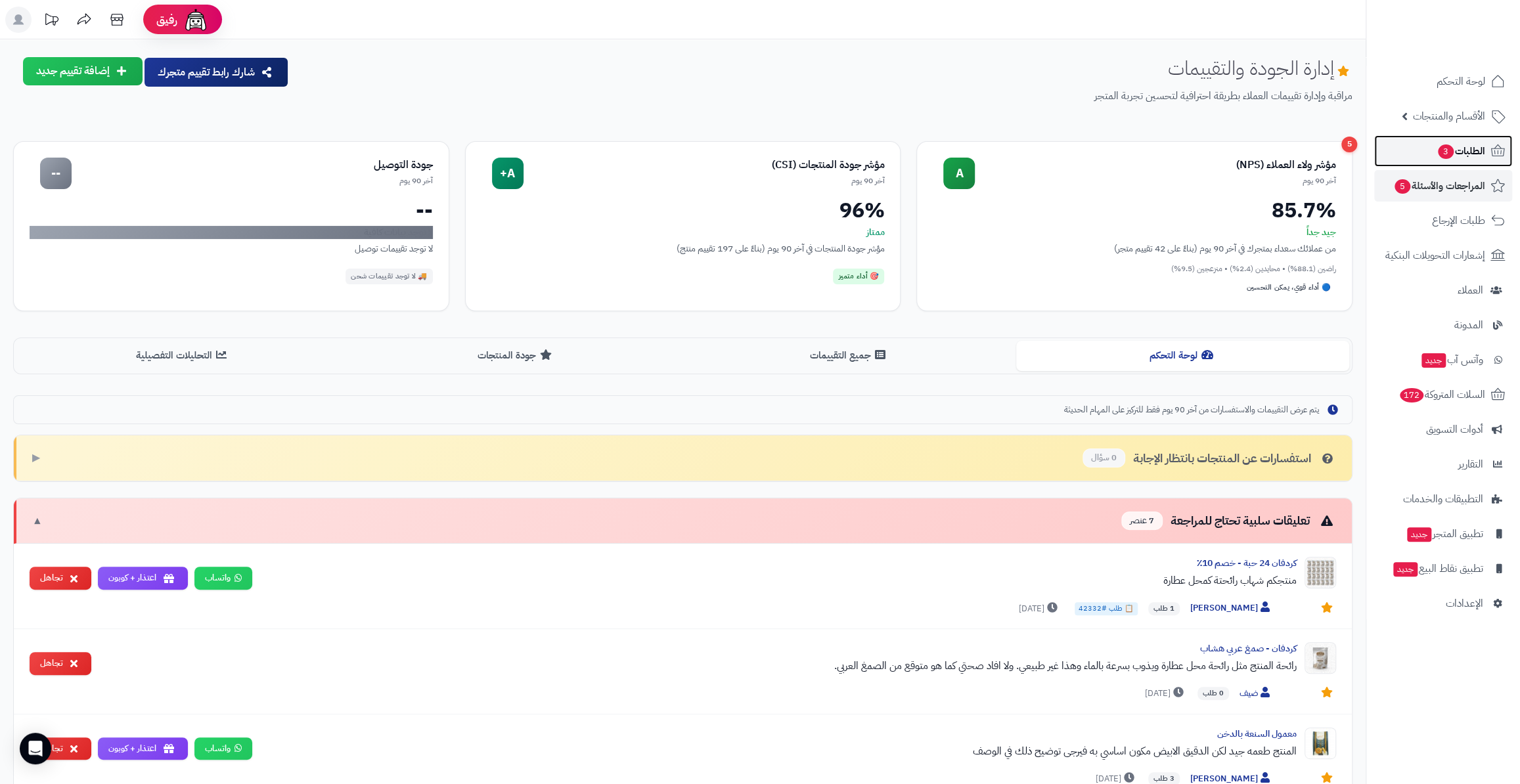
click at [1458, 159] on span "الطلبات 3" at bounding box center [1461, 151] width 49 height 19
